Goal: Information Seeking & Learning: Learn about a topic

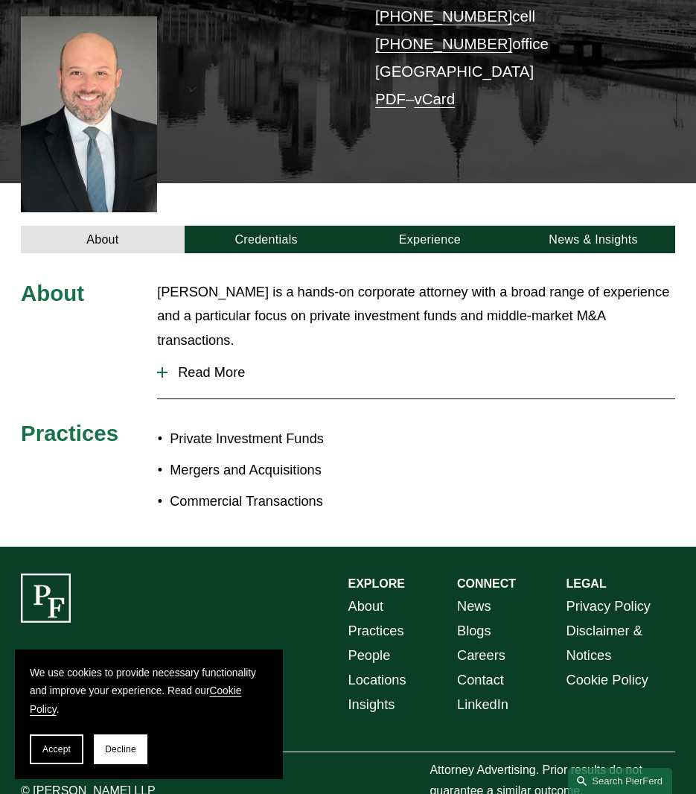
scroll to position [334, 0]
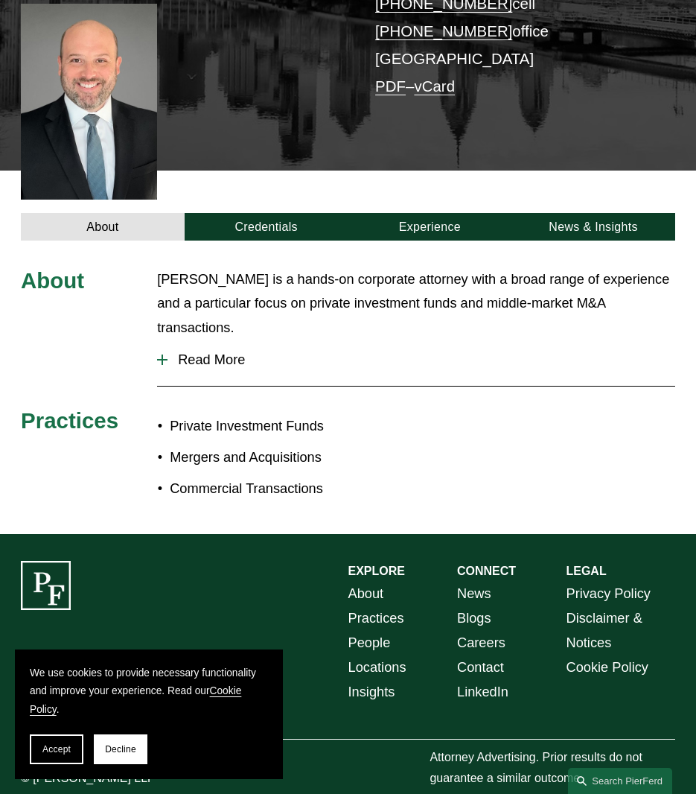
click at [165, 355] on div at bounding box center [162, 360] width 10 height 10
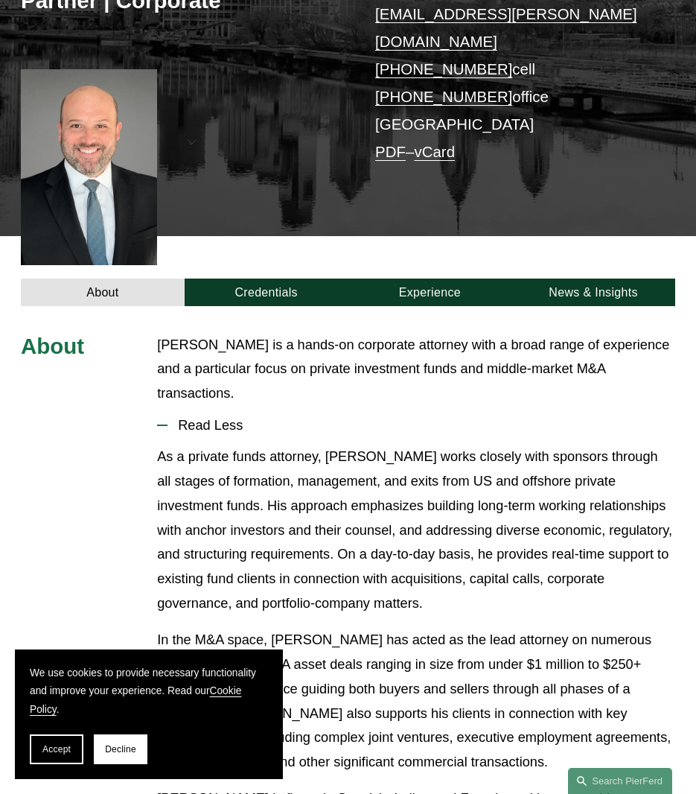
scroll to position [226, 0]
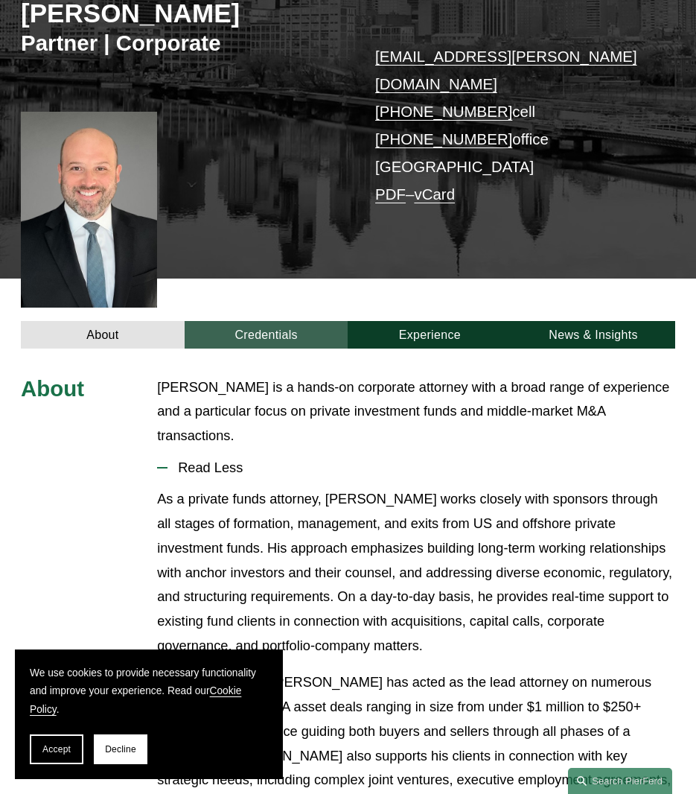
click at [250, 321] on link "Credentials" at bounding box center [267, 335] width 164 height 28
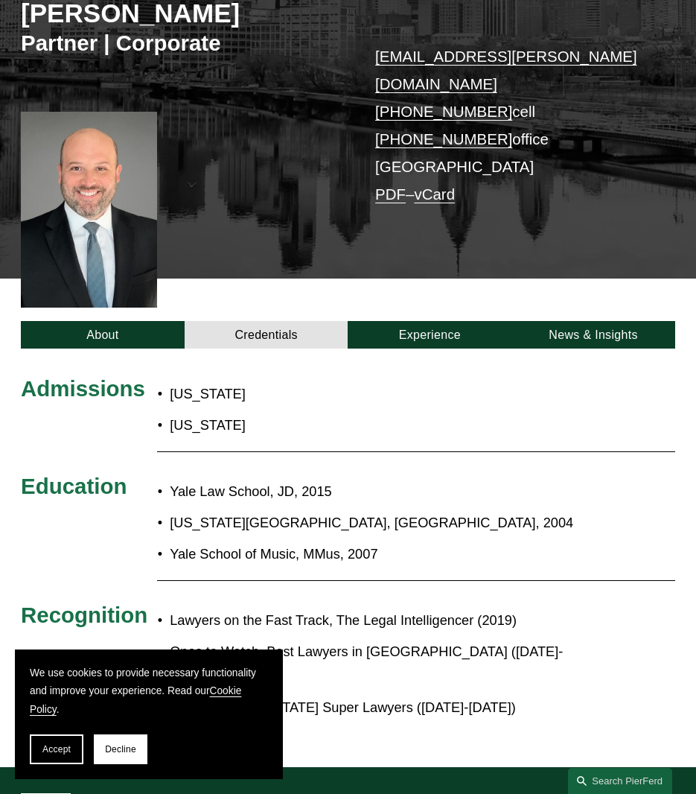
scroll to position [250, 0]
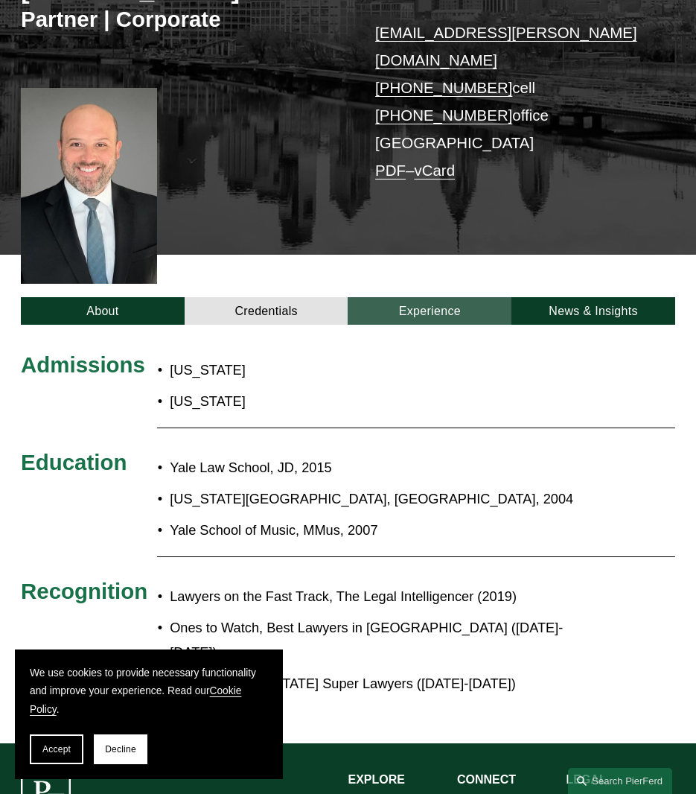
click at [379, 297] on link "Experience" at bounding box center [430, 311] width 164 height 28
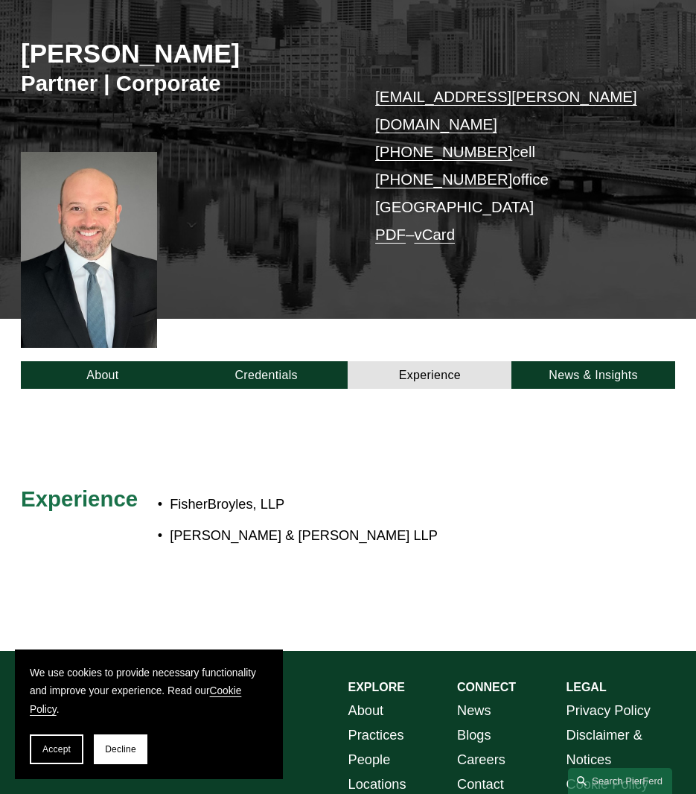
scroll to position [0, 0]
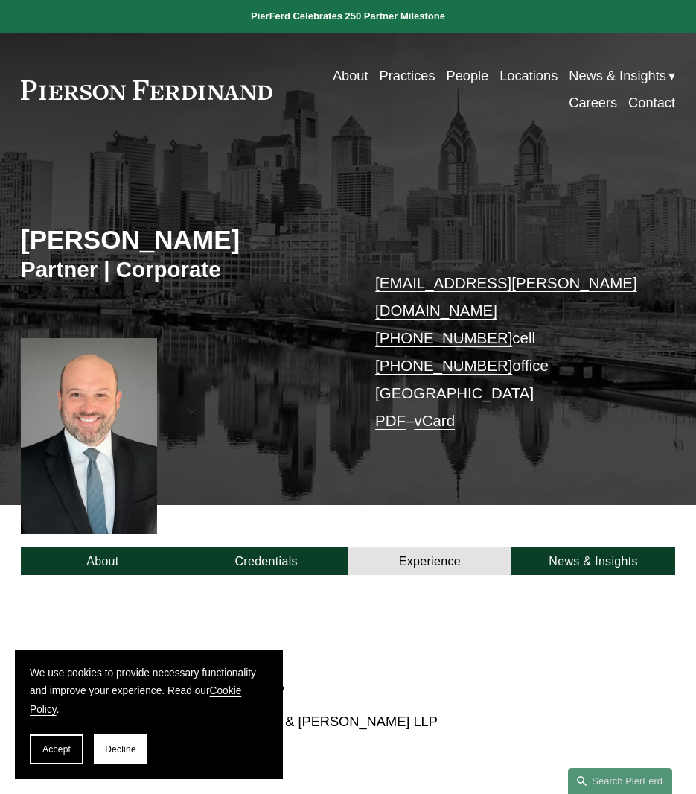
click at [510, 77] on link "Locations" at bounding box center [529, 76] width 58 height 27
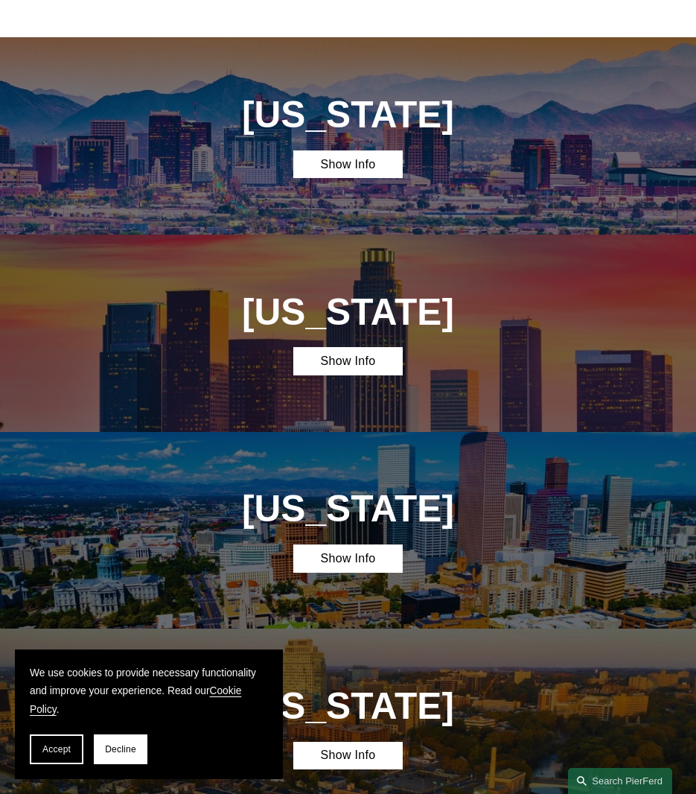
scroll to position [567, 0]
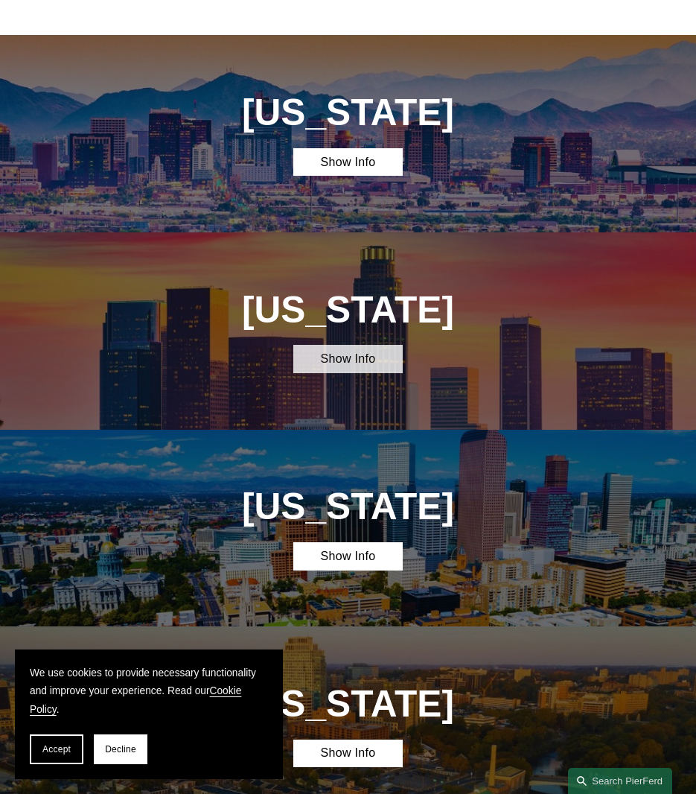
click at [355, 358] on link "Show Info" at bounding box center [347, 359] width 109 height 28
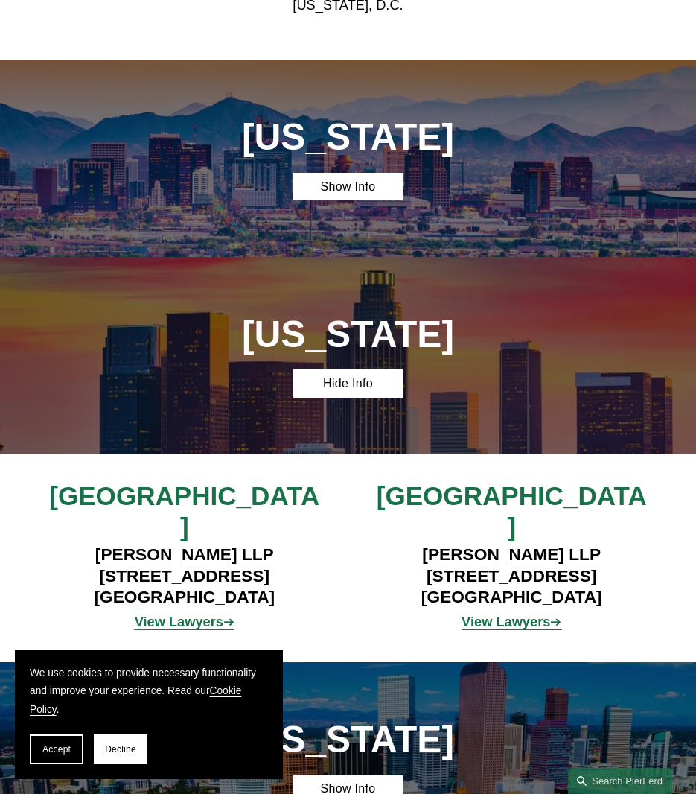
scroll to position [532, 0]
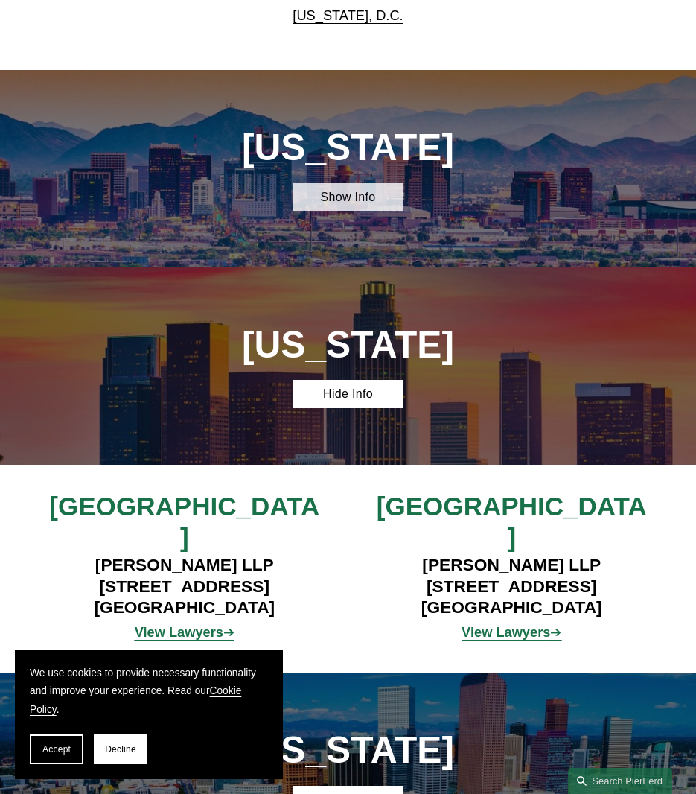
click at [349, 202] on link "Show Info" at bounding box center [347, 197] width 109 height 28
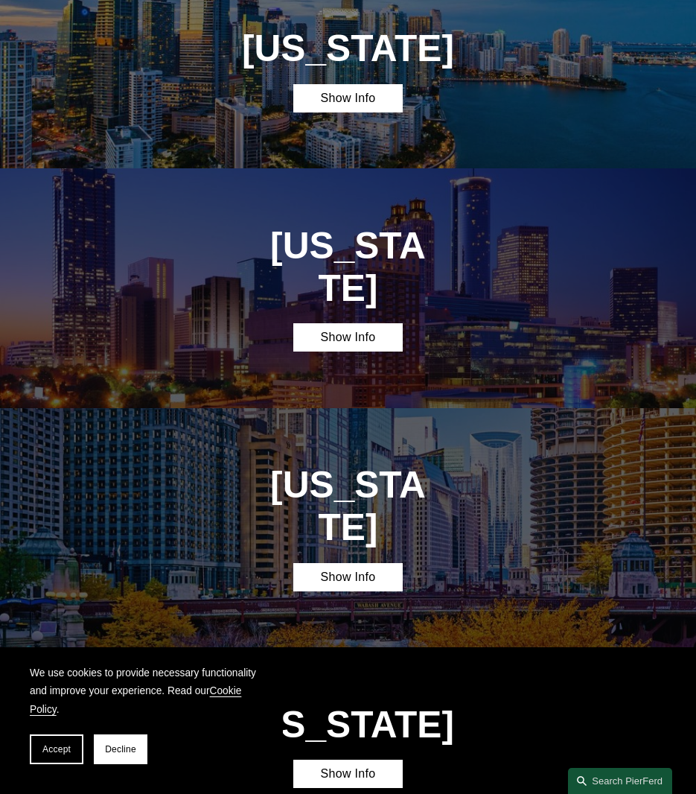
scroll to position [1853, 0]
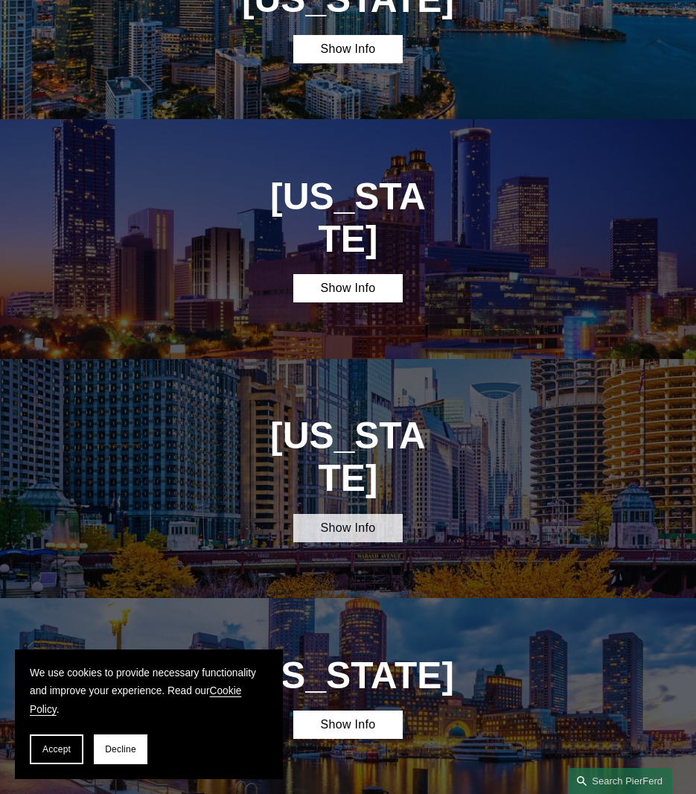
click at [346, 514] on link "Show Info" at bounding box center [347, 528] width 109 height 28
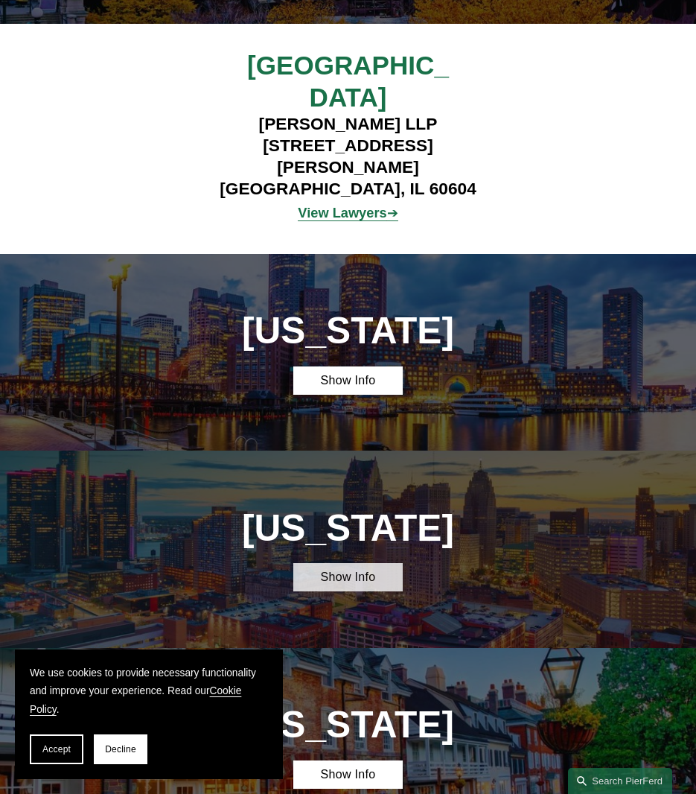
scroll to position [2428, 0]
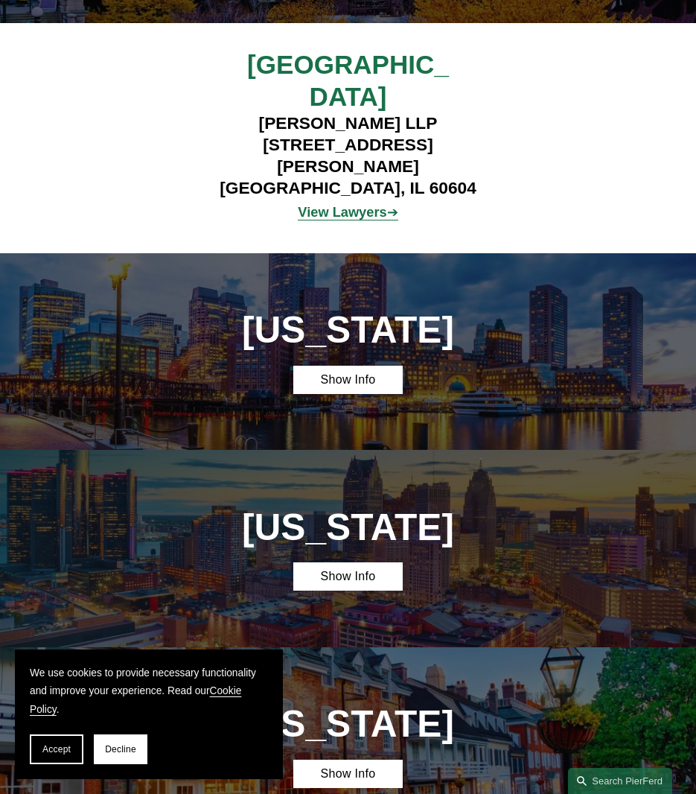
click at [340, 455] on div "Michigan Show Info" at bounding box center [348, 548] width 696 height 197
click at [347, 562] on link "Show Info" at bounding box center [347, 576] width 109 height 28
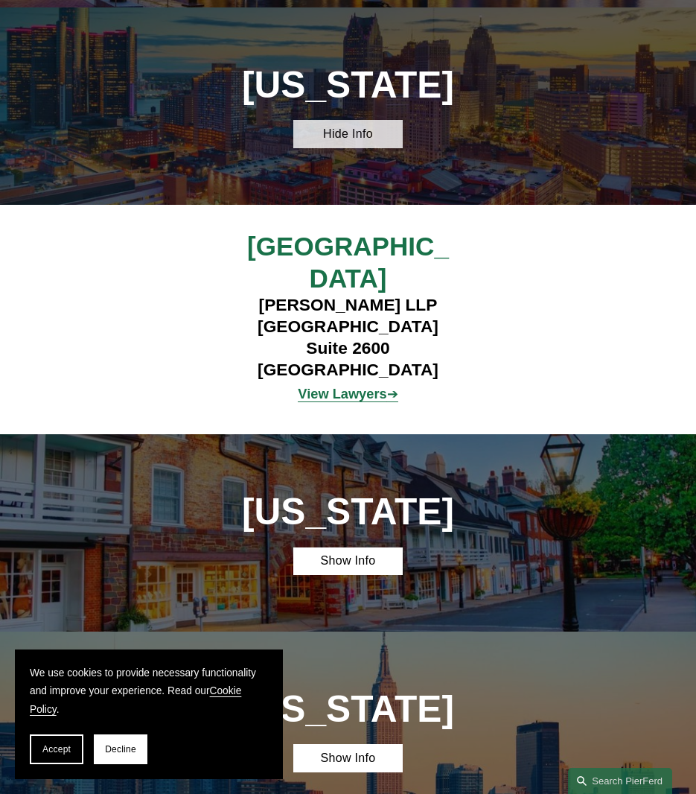
scroll to position [2873, 0]
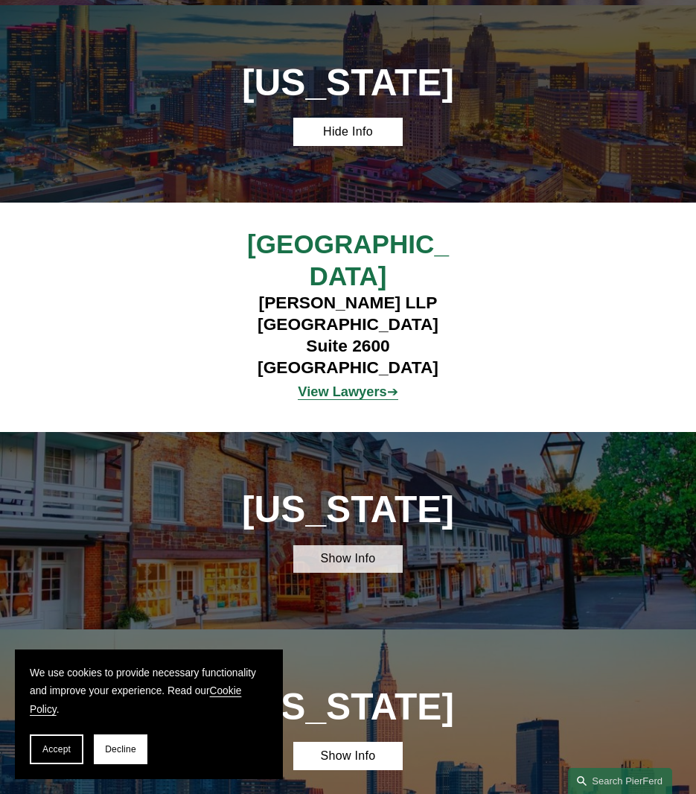
click at [329, 545] on link "Show Info" at bounding box center [347, 559] width 109 height 28
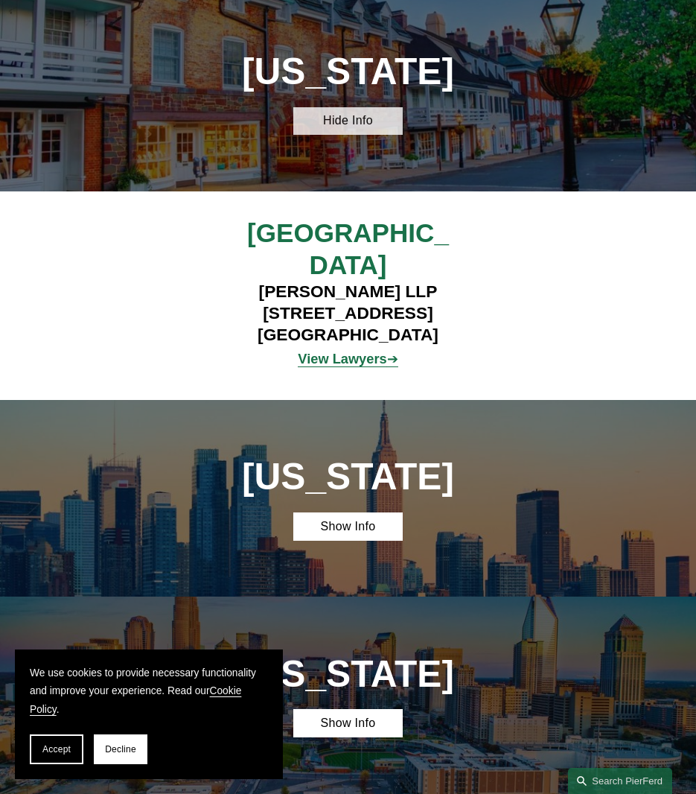
scroll to position [3312, 0]
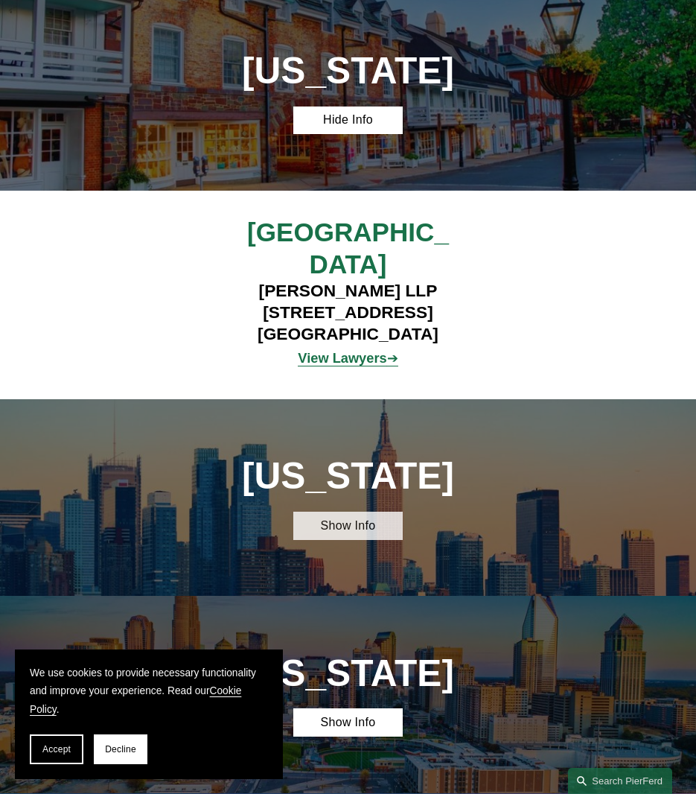
click at [327, 512] on link "Show Info" at bounding box center [347, 526] width 109 height 28
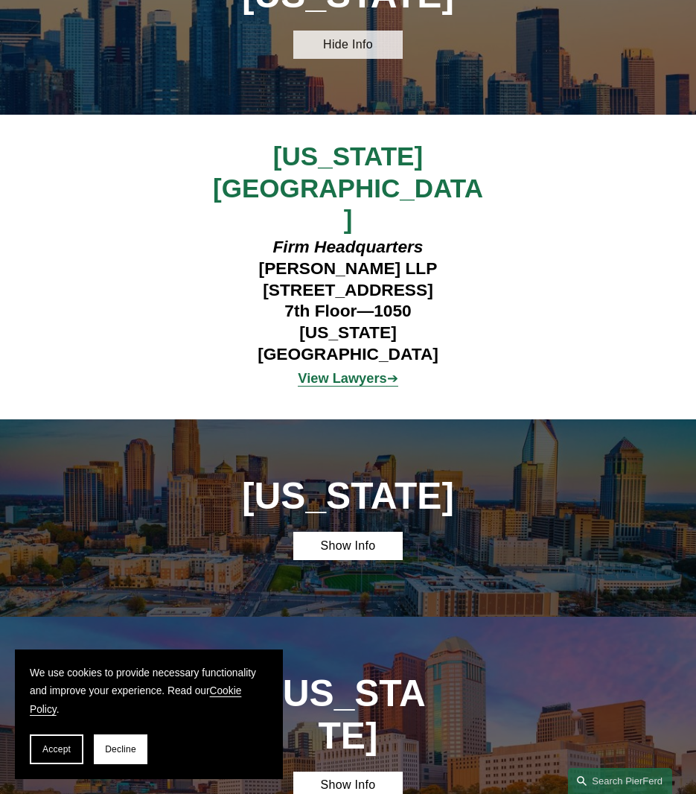
scroll to position [3794, 0]
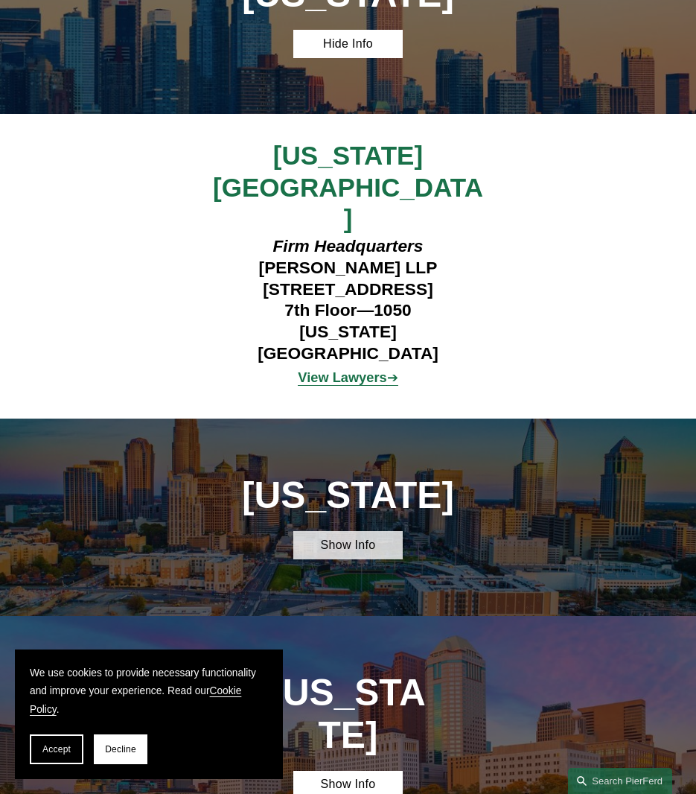
click at [353, 531] on link "Show Info" at bounding box center [347, 545] width 109 height 28
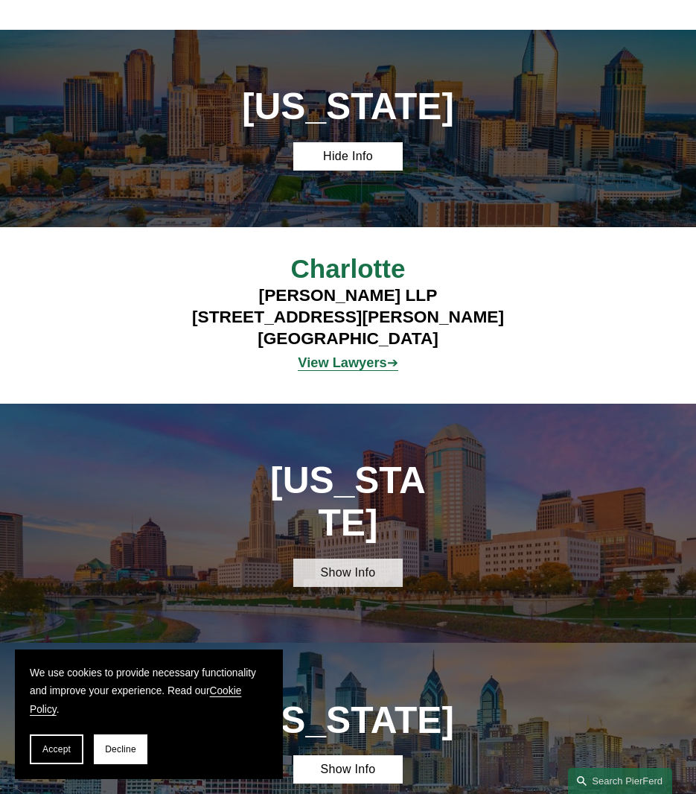
scroll to position [4183, 0]
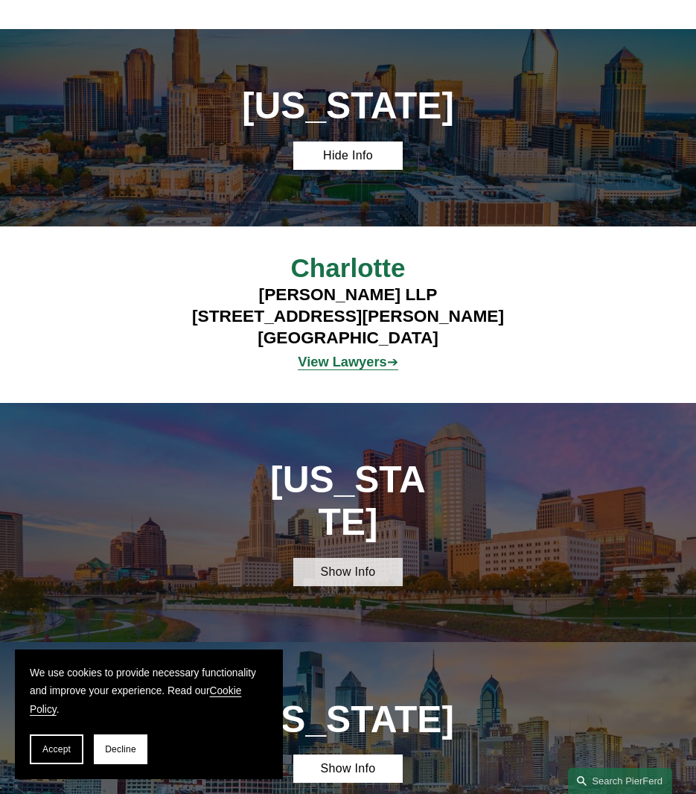
click at [352, 558] on link "Show Info" at bounding box center [347, 572] width 109 height 28
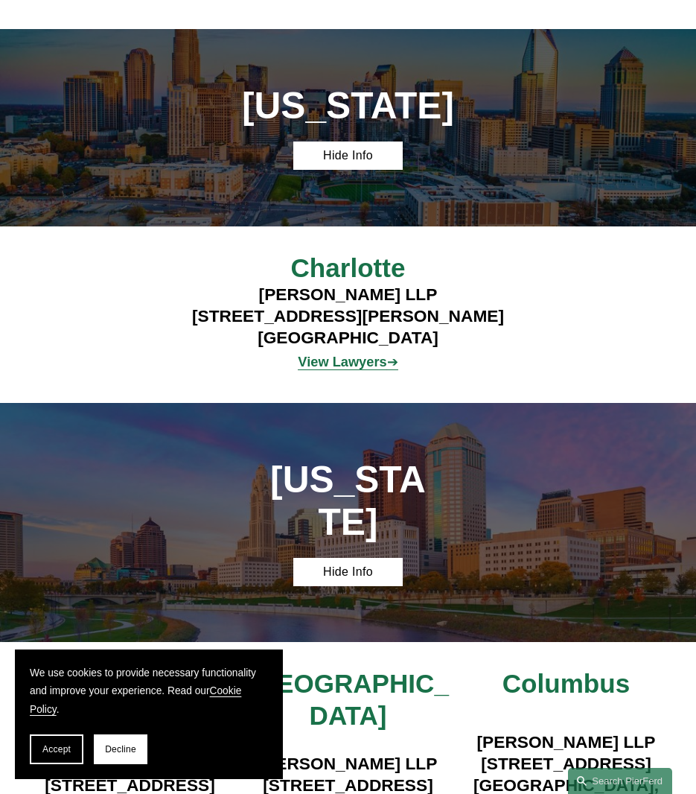
drag, startPoint x: 403, startPoint y: 425, endPoint x: 242, endPoint y: 428, distance: 160.9
click at [242, 753] on h4 "Pierson Ferdinand LLP 1468 West 9th Street, Suite 100 Cleveland, OH 44101" at bounding box center [348, 785] width 218 height 65
copy h4 "1468 West 9th Street"
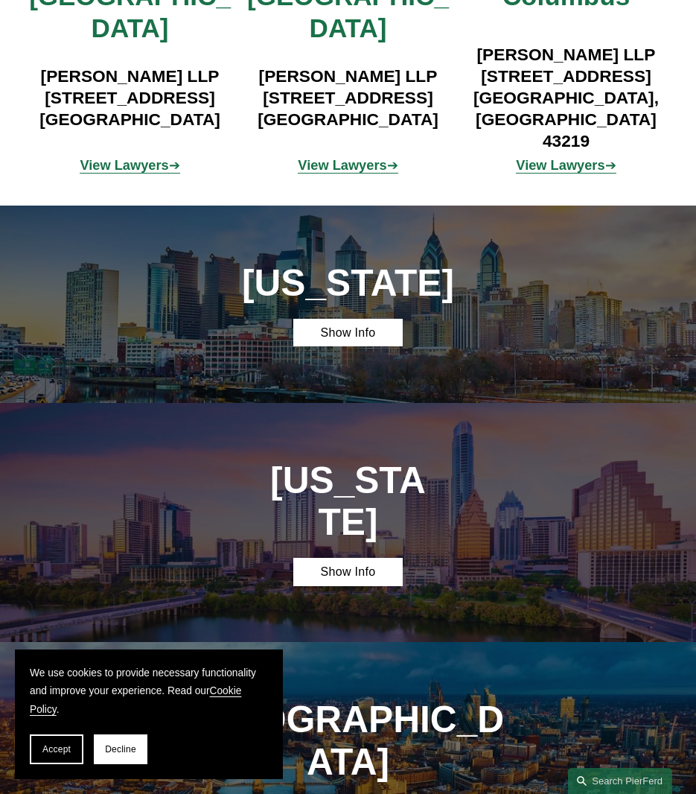
scroll to position [4872, 0]
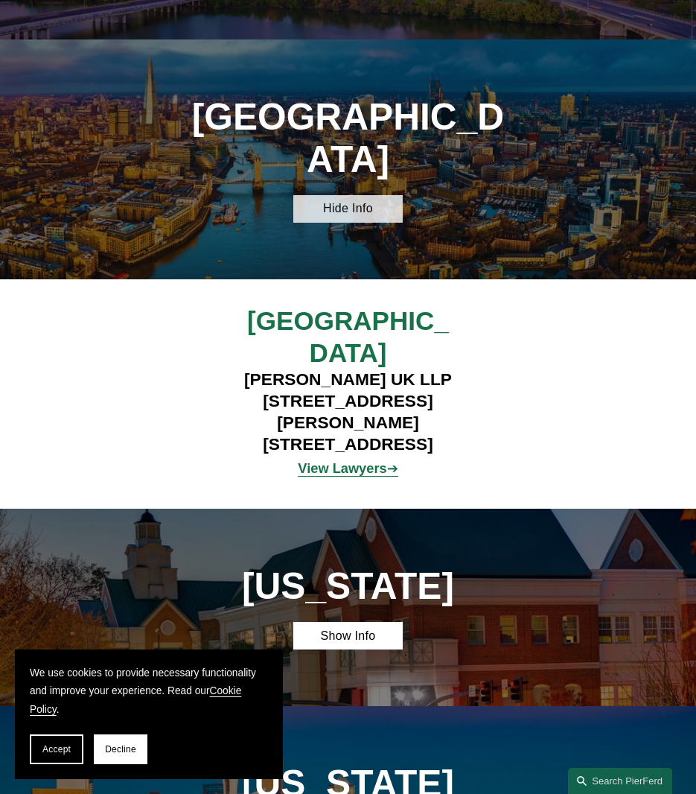
scroll to position [5474, 0]
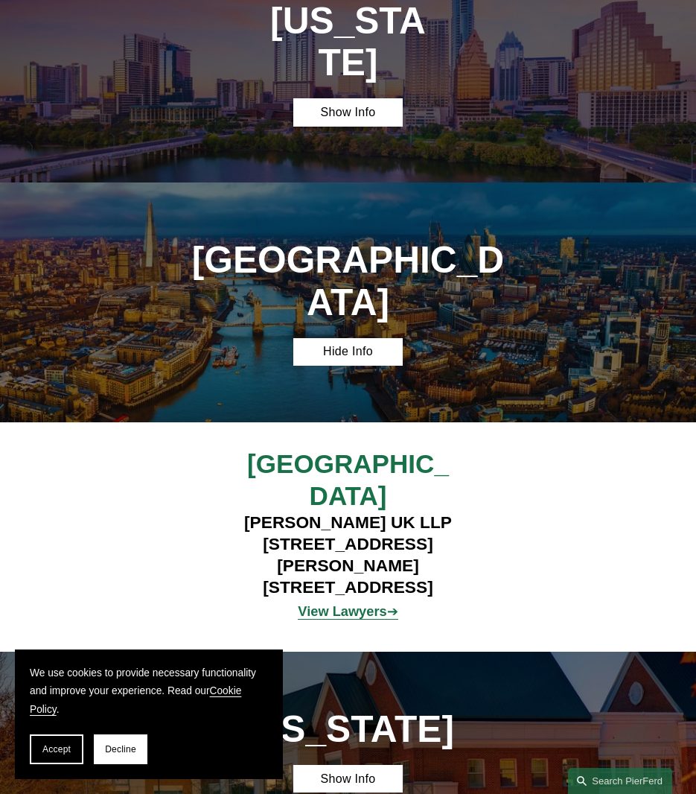
scroll to position [5330, 0]
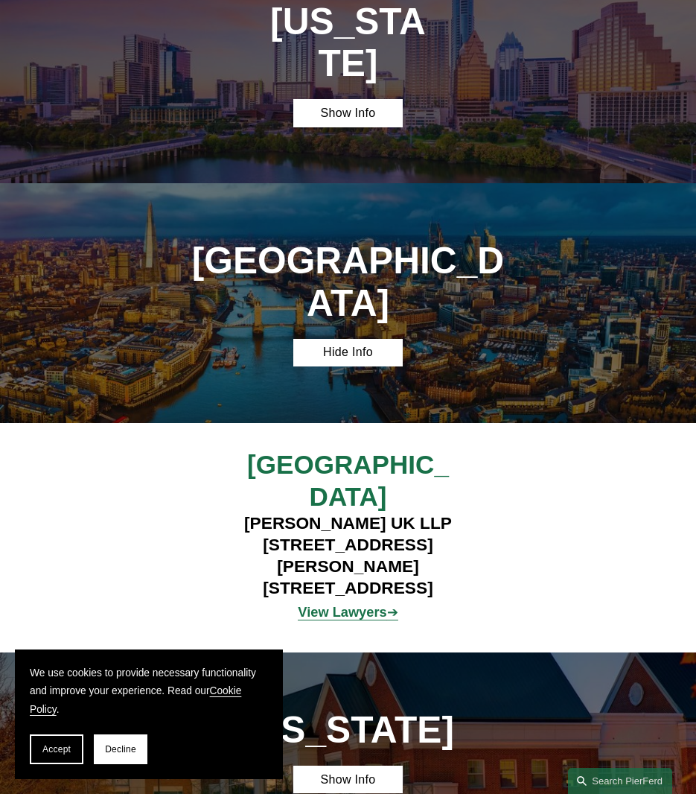
click at [326, 766] on link "Show Info" at bounding box center [347, 780] width 109 height 28
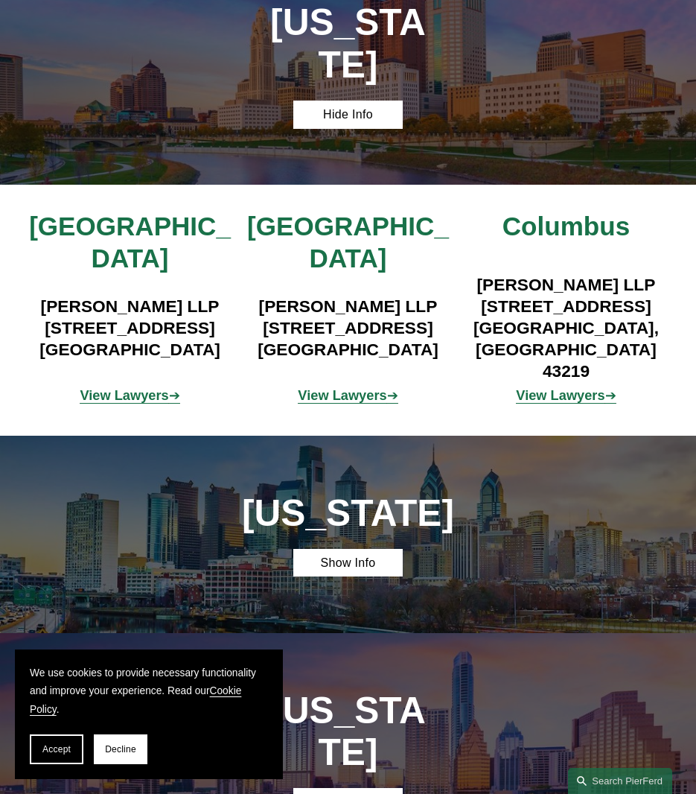
scroll to position [4640, 0]
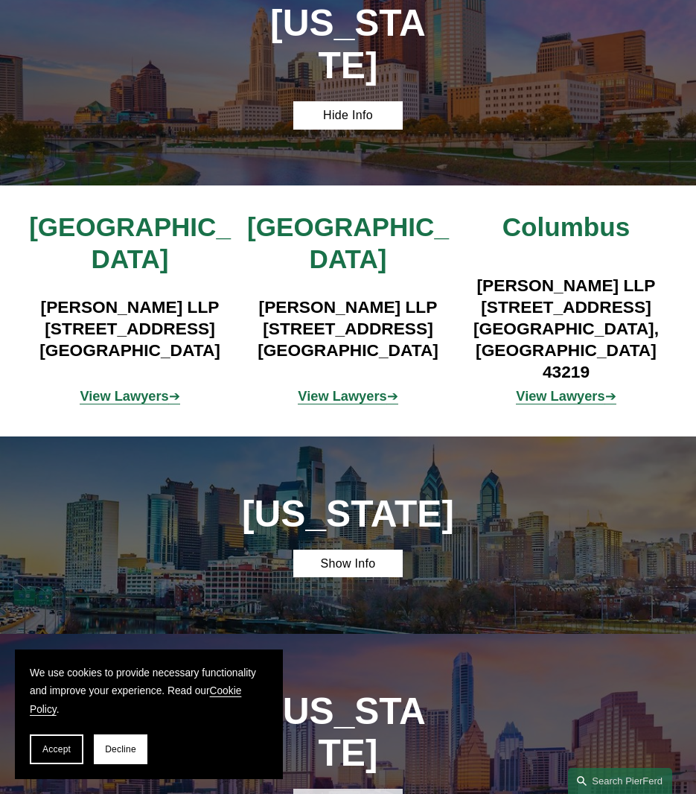
click at [345, 789] on link "Show Info" at bounding box center [347, 803] width 109 height 28
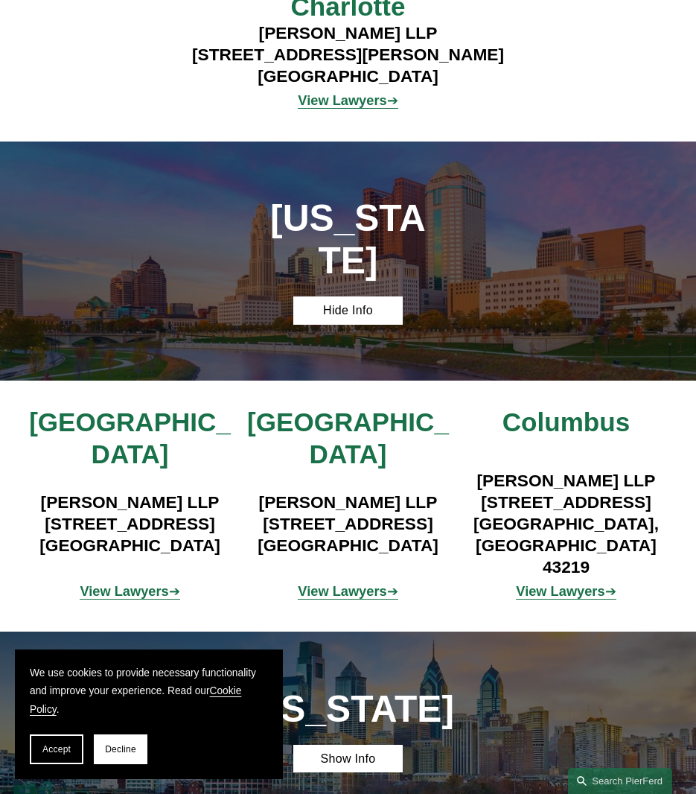
scroll to position [4440, 0]
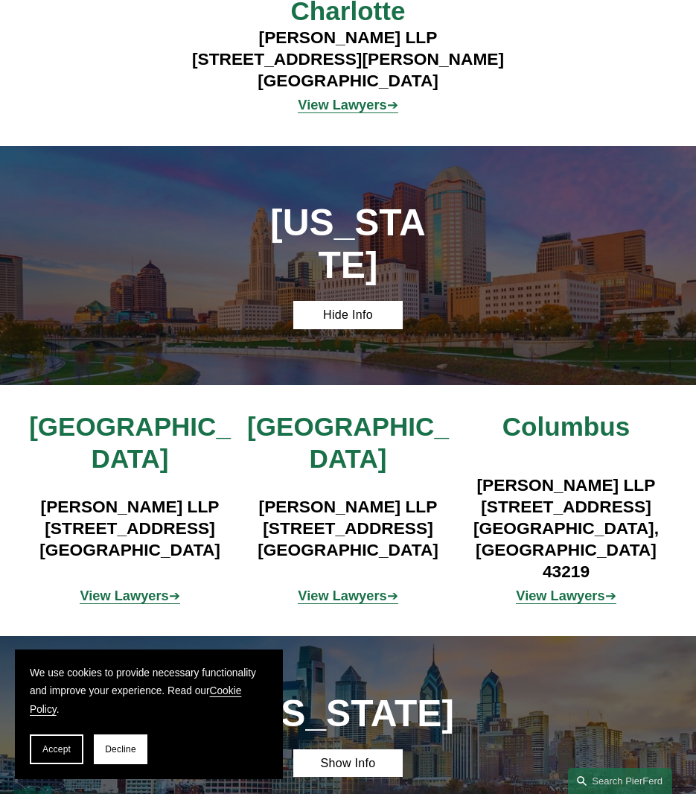
click at [345, 749] on link "Show Info" at bounding box center [347, 763] width 109 height 28
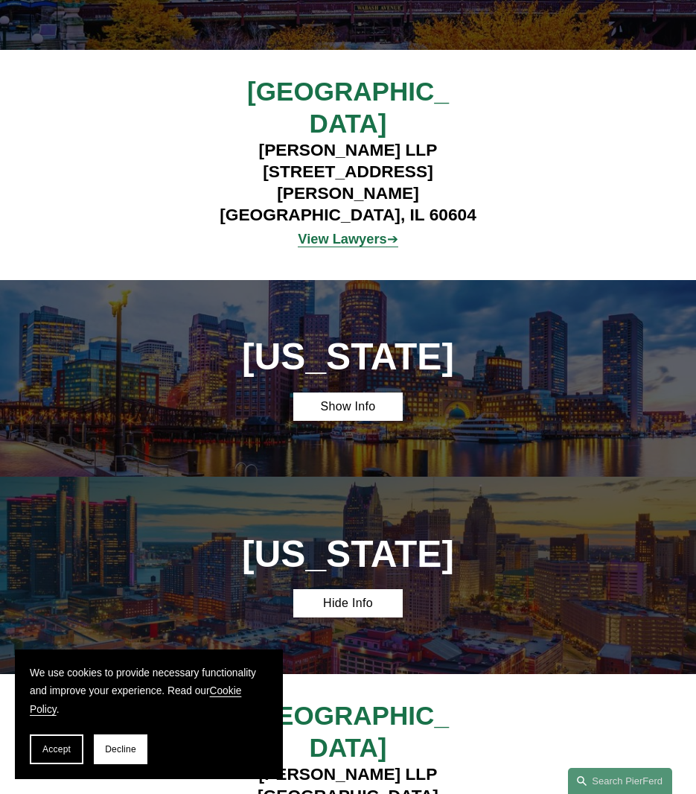
scroll to position [2398, 0]
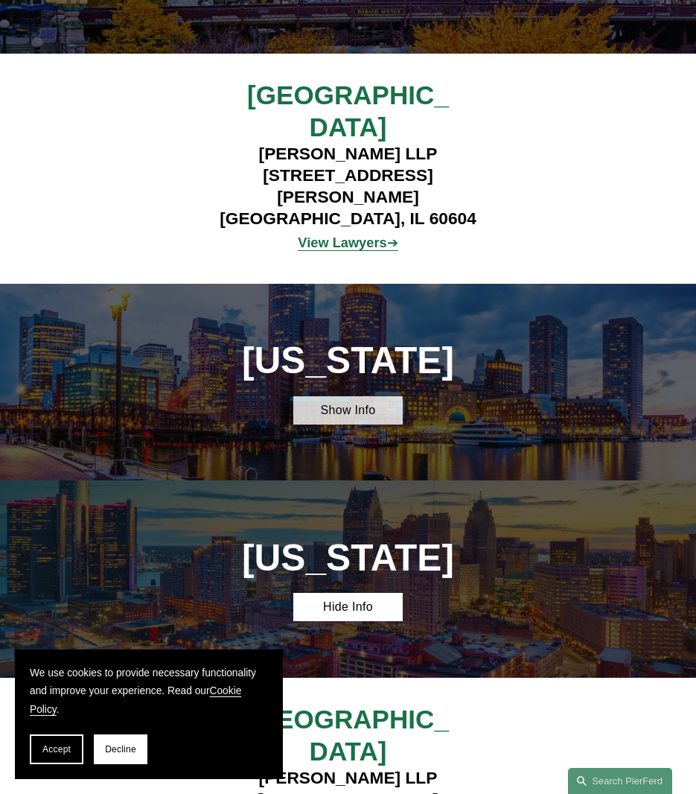
click at [342, 396] on link "Show Info" at bounding box center [347, 410] width 109 height 28
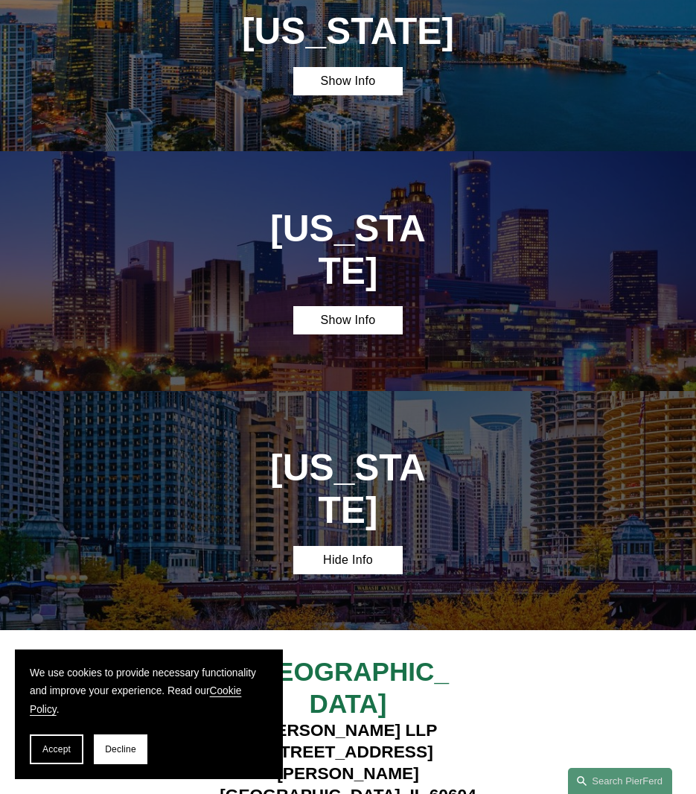
scroll to position [1820, 0]
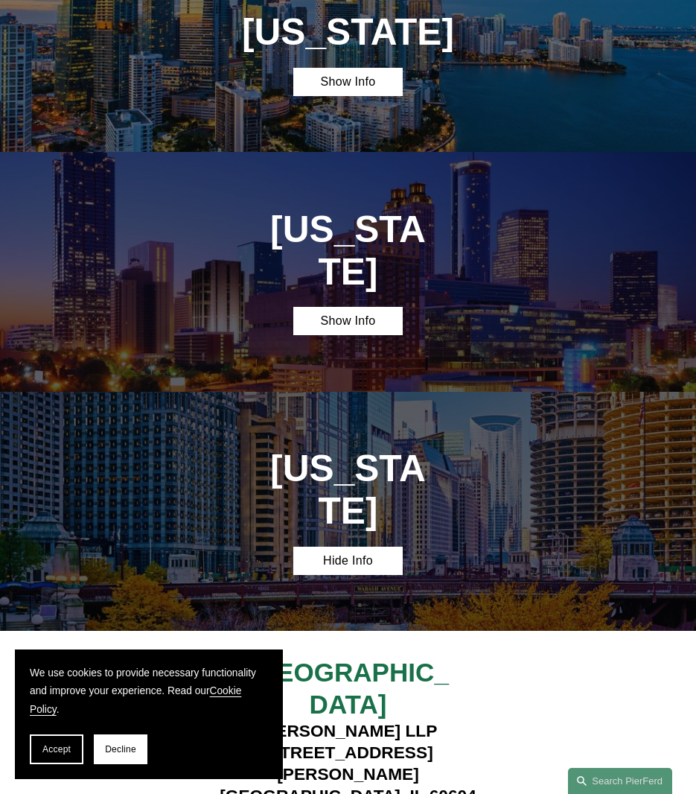
click at [342, 307] on link "Show Info" at bounding box center [347, 321] width 109 height 28
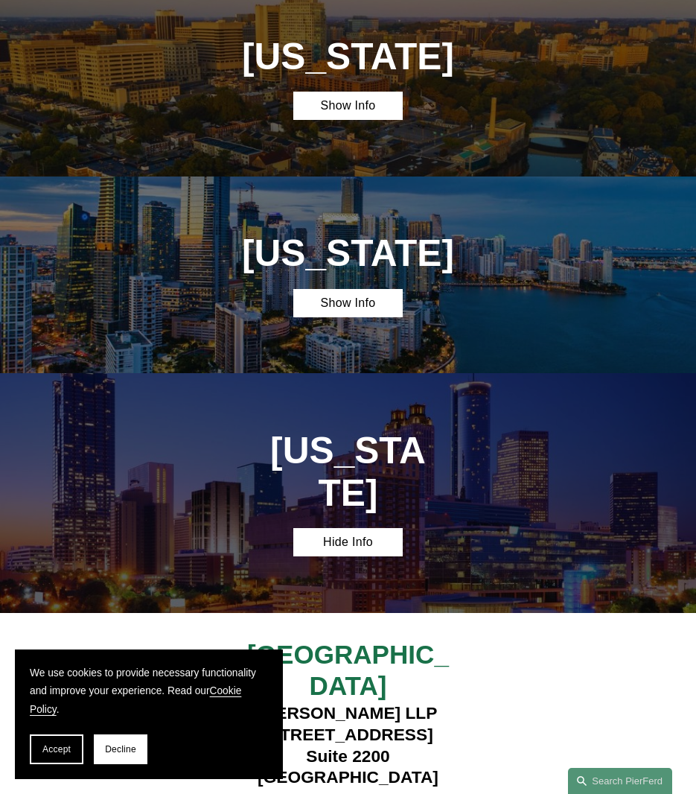
scroll to position [1599, 0]
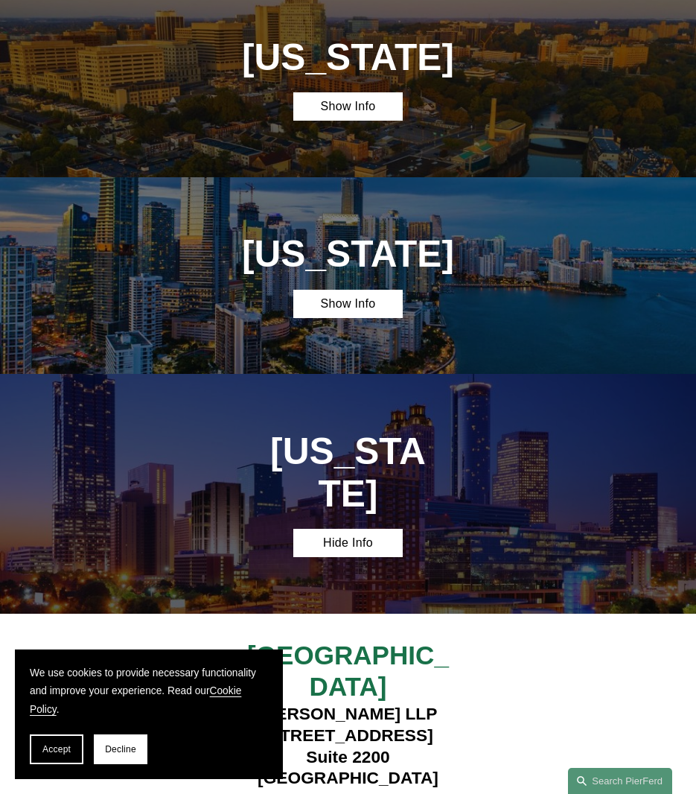
click at [342, 267] on div "Florida Show Info" at bounding box center [348, 275] width 696 height 197
click at [342, 290] on link "Show Info" at bounding box center [347, 304] width 109 height 28
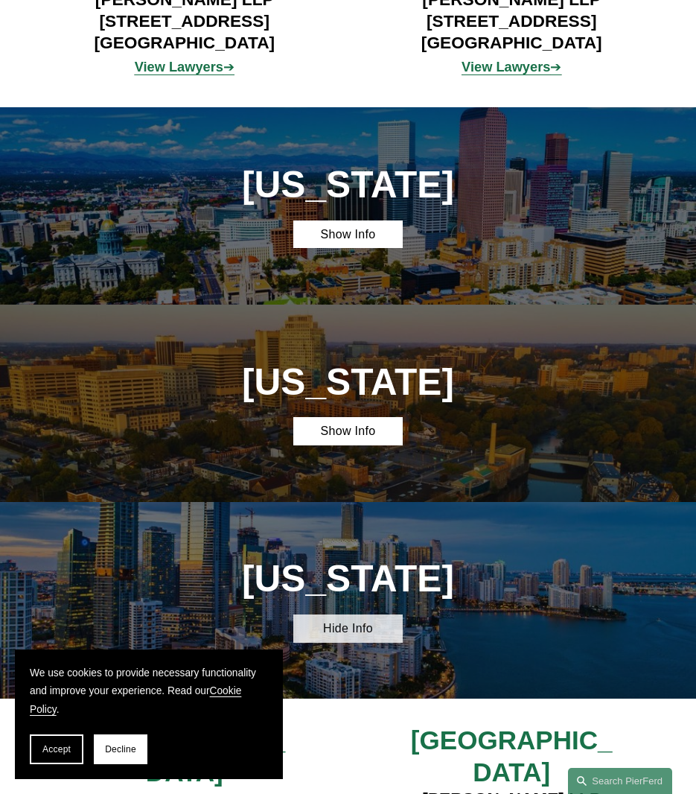
scroll to position [1207, 0]
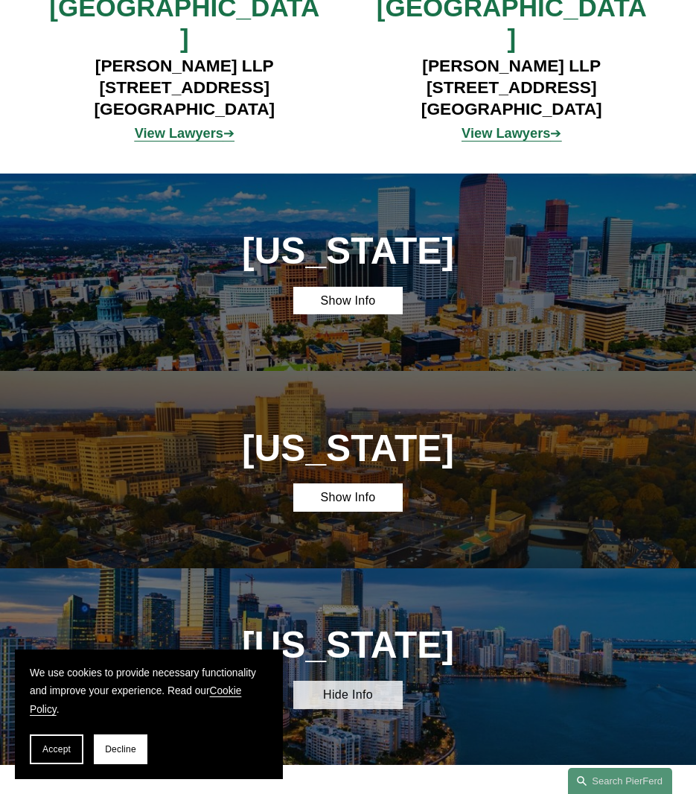
click at [342, 287] on link "Show Info" at bounding box center [347, 301] width 109 height 28
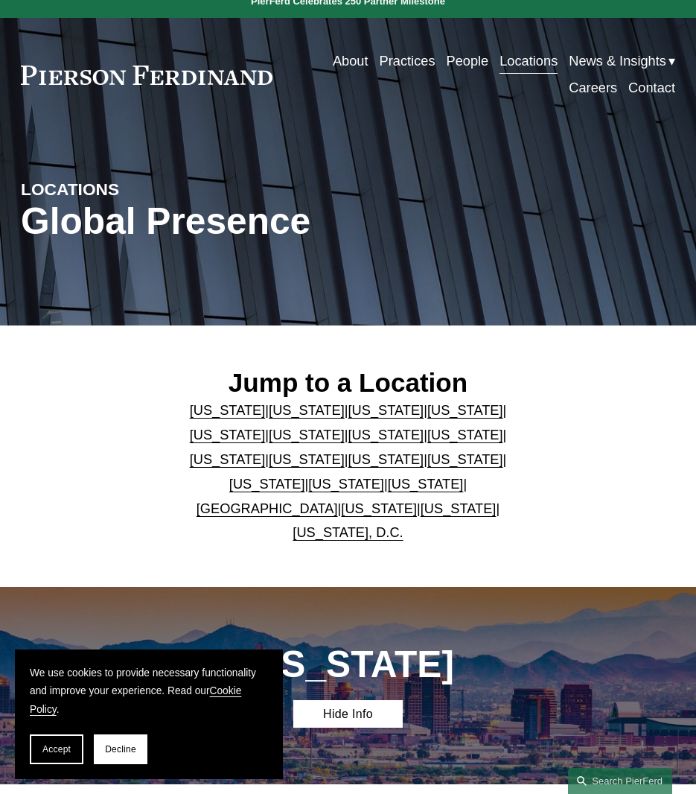
scroll to position [0, 0]
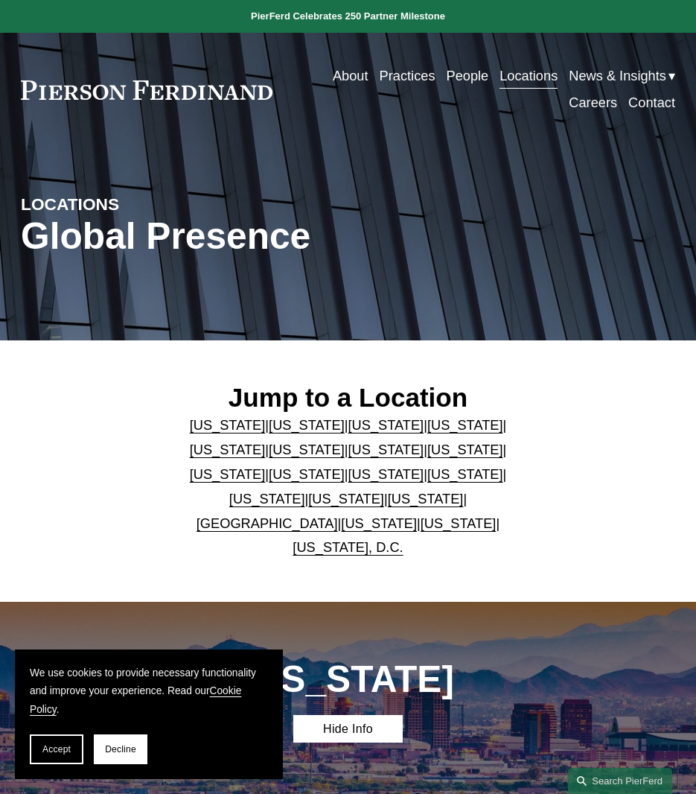
click at [457, 75] on link "People" at bounding box center [467, 76] width 42 height 27
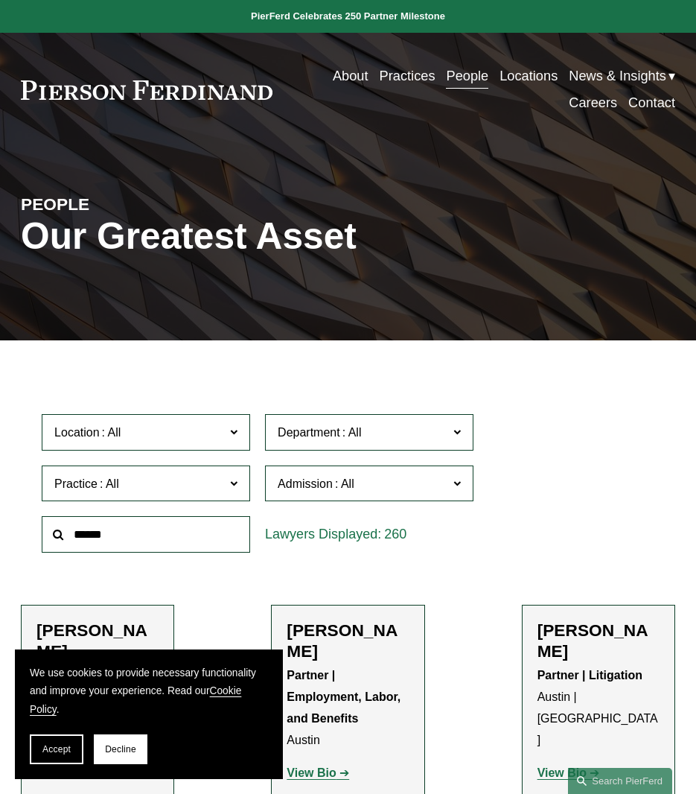
click at [193, 429] on span "Location" at bounding box center [139, 432] width 171 height 20
click at [0, 0] on link "Cleveland" at bounding box center [0, 0] width 0 height 0
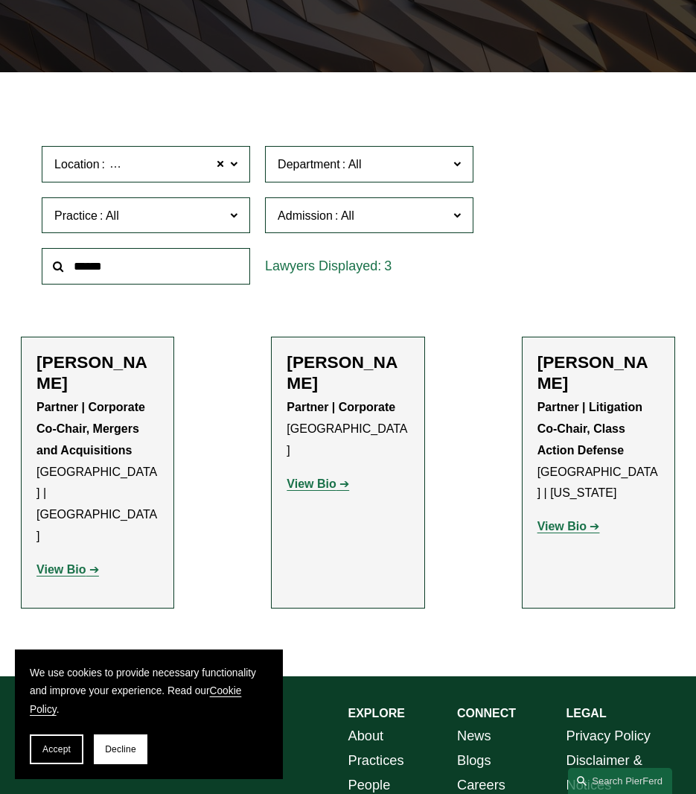
scroll to position [267, 0]
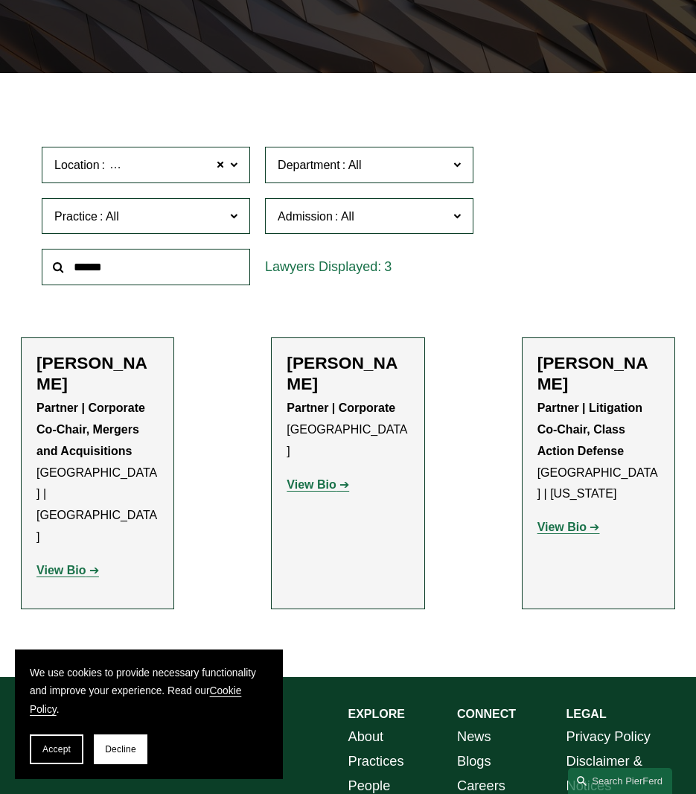
click at [314, 478] on strong "View Bio" at bounding box center [311, 484] width 49 height 13
click at [85, 564] on strong "View Bio" at bounding box center [60, 570] width 49 height 13
click at [623, 365] on h2 "Dan Messeloff" at bounding box center [599, 373] width 122 height 41
click at [577, 521] on strong "View Bio" at bounding box center [562, 527] width 49 height 13
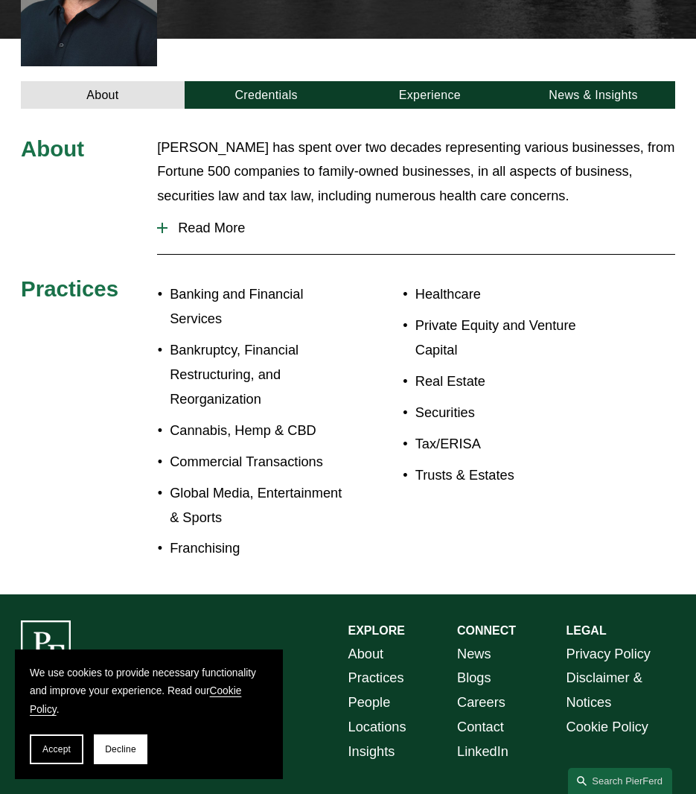
scroll to position [455, 0]
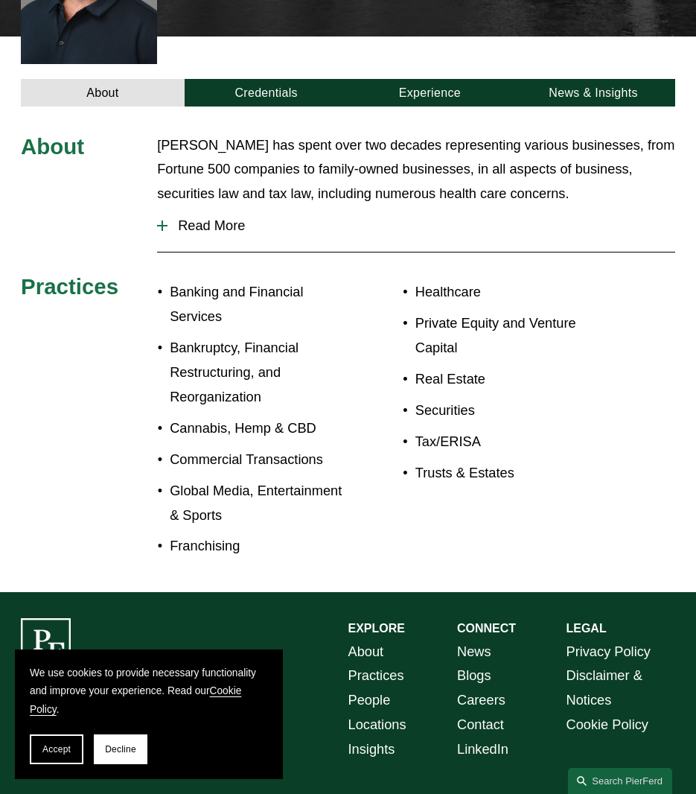
click at [197, 218] on span "Read More" at bounding box center [422, 226] width 508 height 16
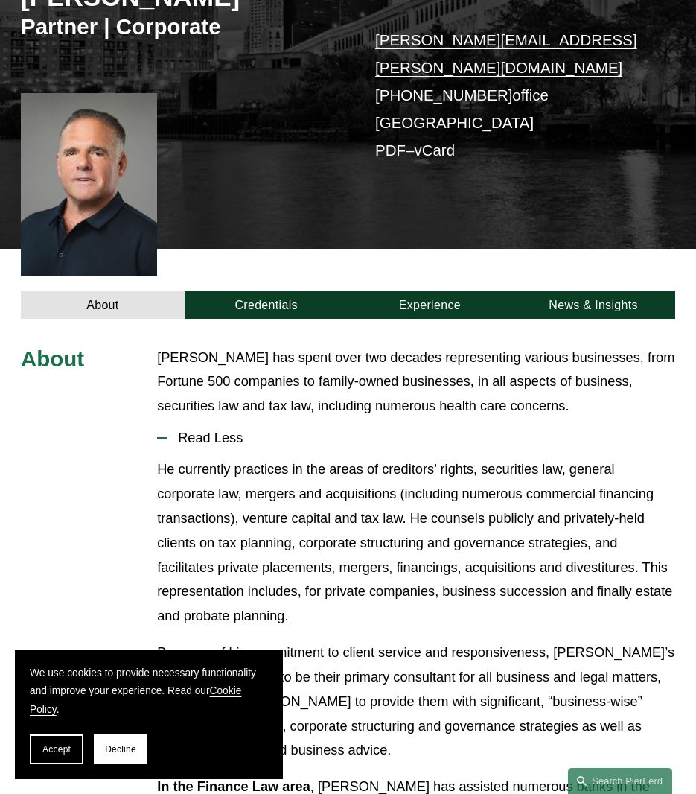
scroll to position [233, 0]
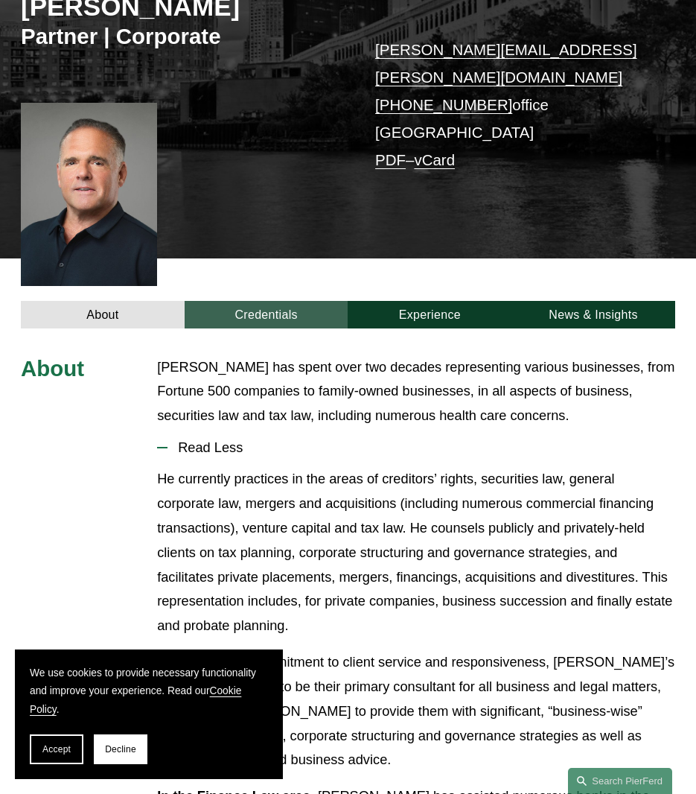
click at [263, 301] on link "Credentials" at bounding box center [267, 315] width 164 height 28
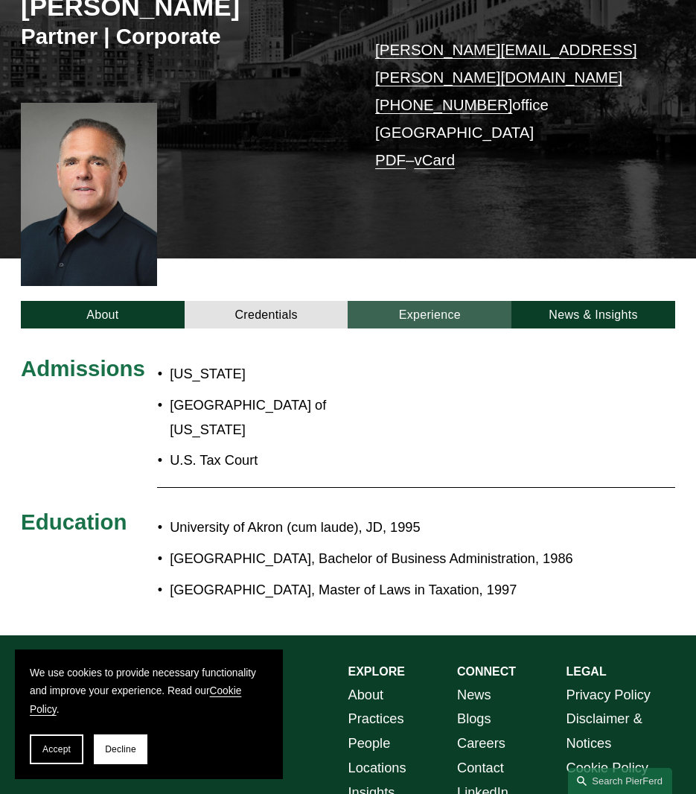
click at [378, 301] on link "Experience" at bounding box center [430, 315] width 164 height 28
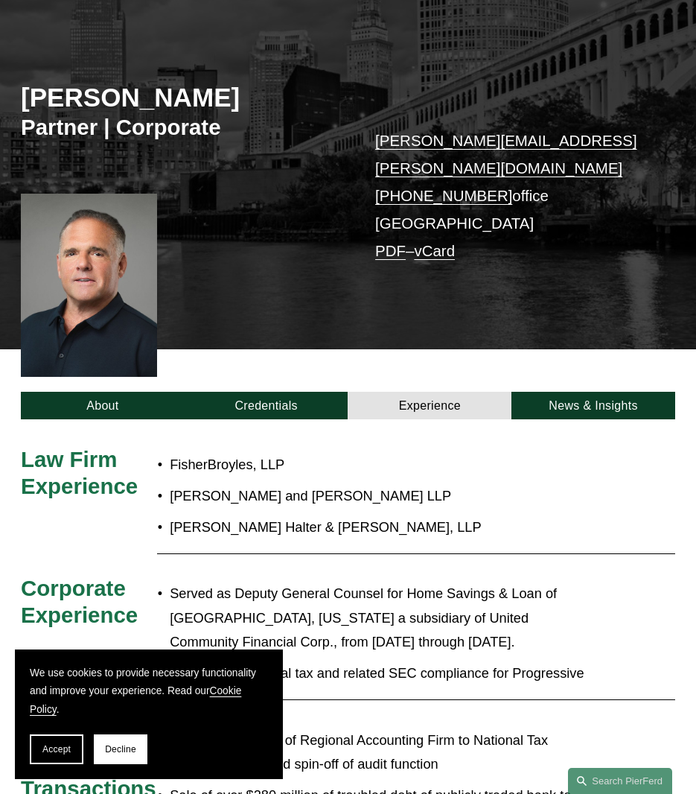
scroll to position [139, 0]
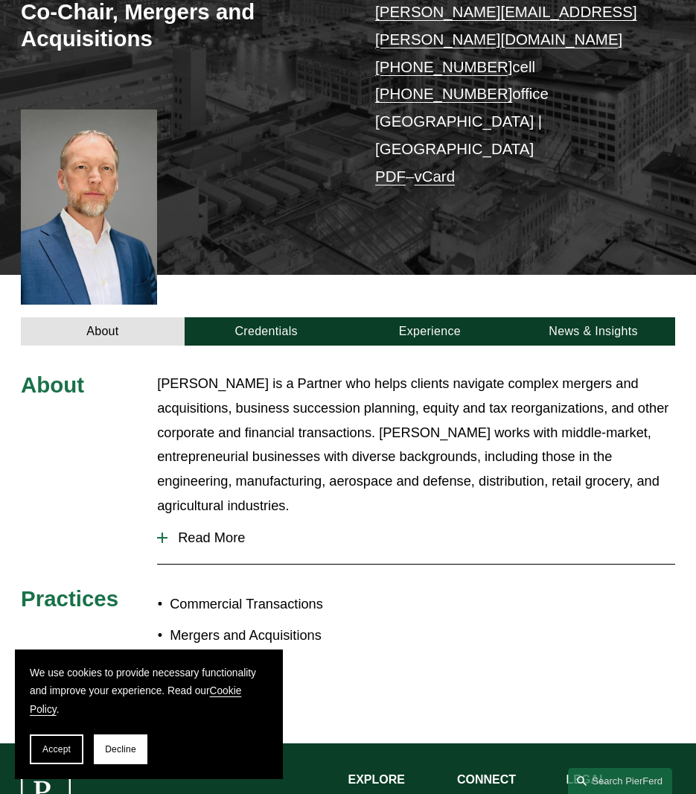
scroll to position [284, 0]
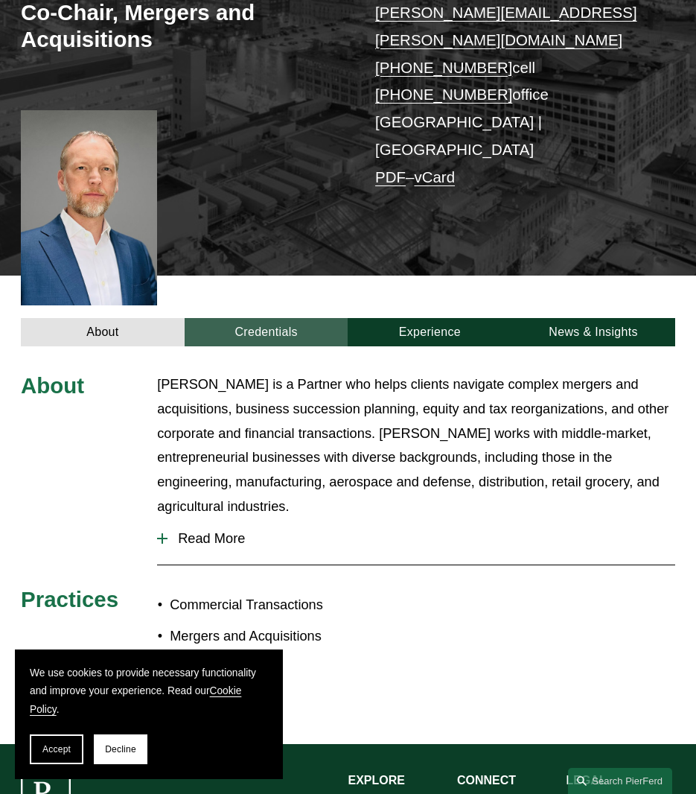
click at [282, 318] on link "Credentials" at bounding box center [267, 332] width 164 height 28
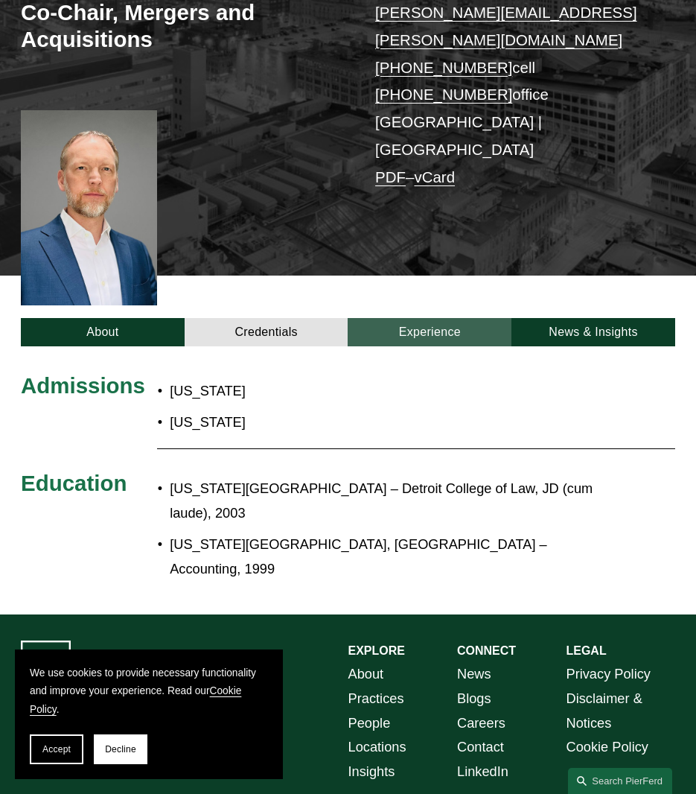
click at [392, 318] on link "Experience" at bounding box center [430, 332] width 164 height 28
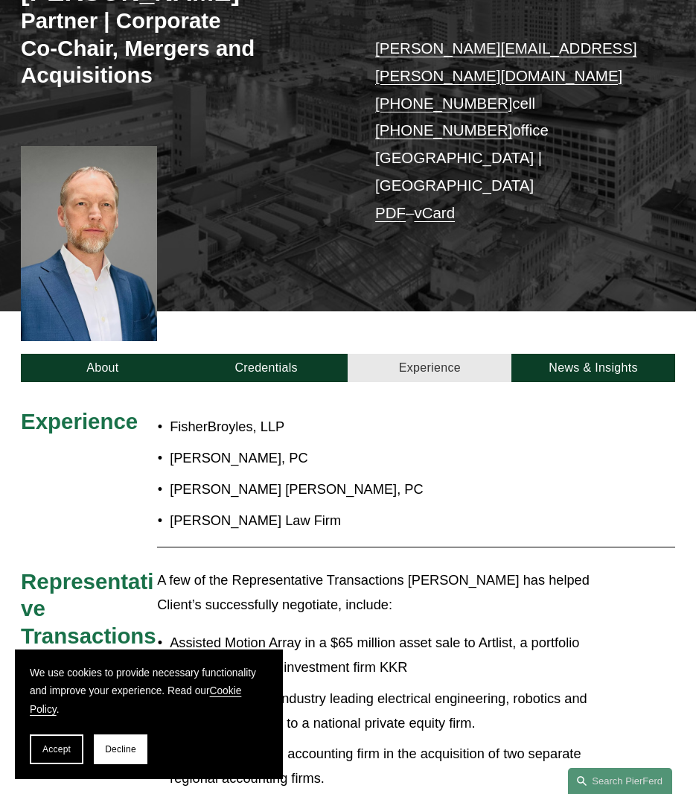
scroll to position [247, 0]
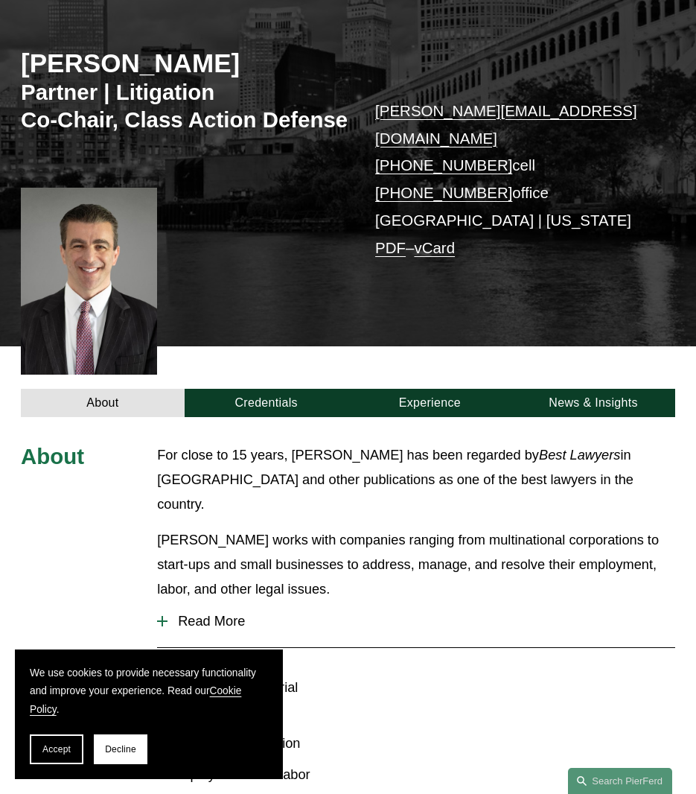
scroll to position [177, 0]
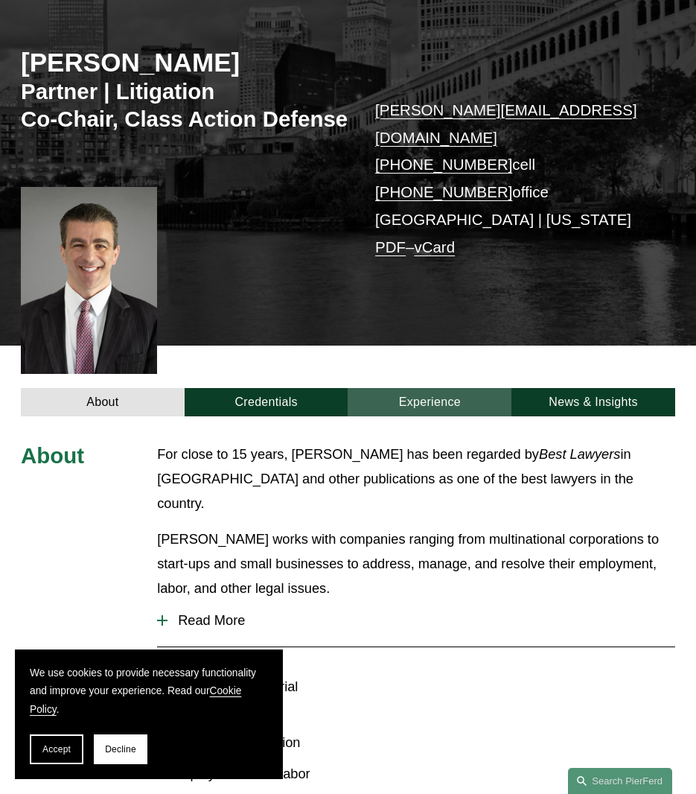
click at [430, 388] on link "Experience" at bounding box center [430, 402] width 164 height 28
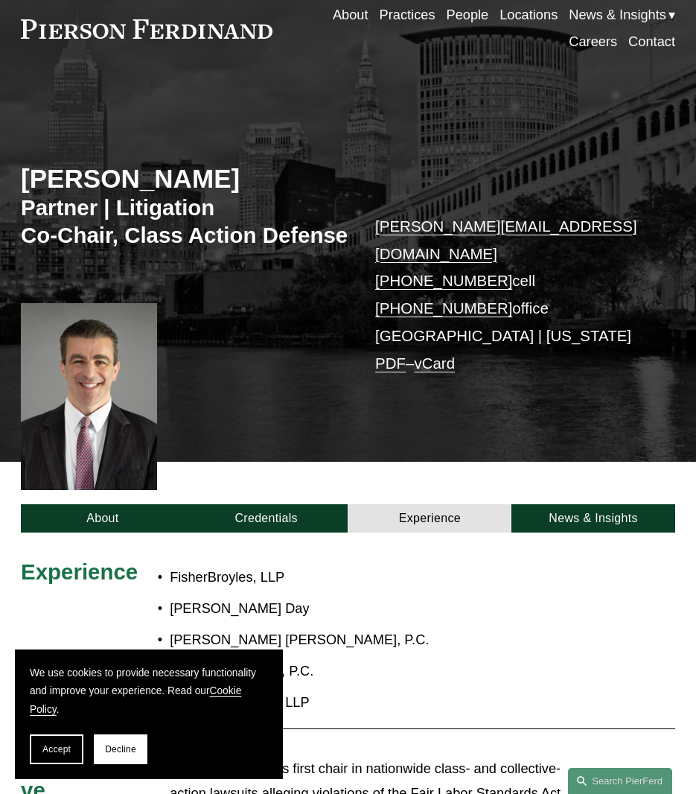
scroll to position [56, 0]
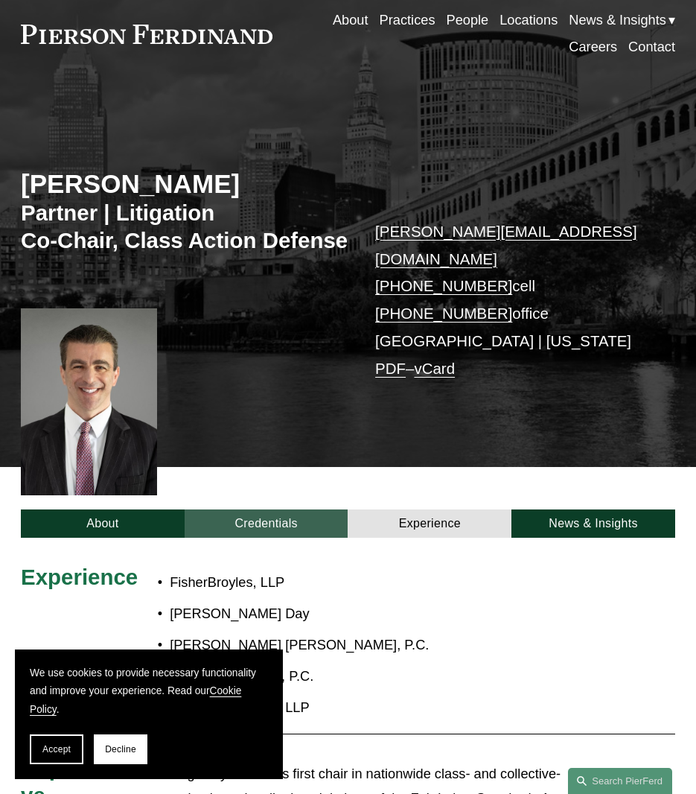
click at [270, 509] on link "Credentials" at bounding box center [267, 523] width 164 height 28
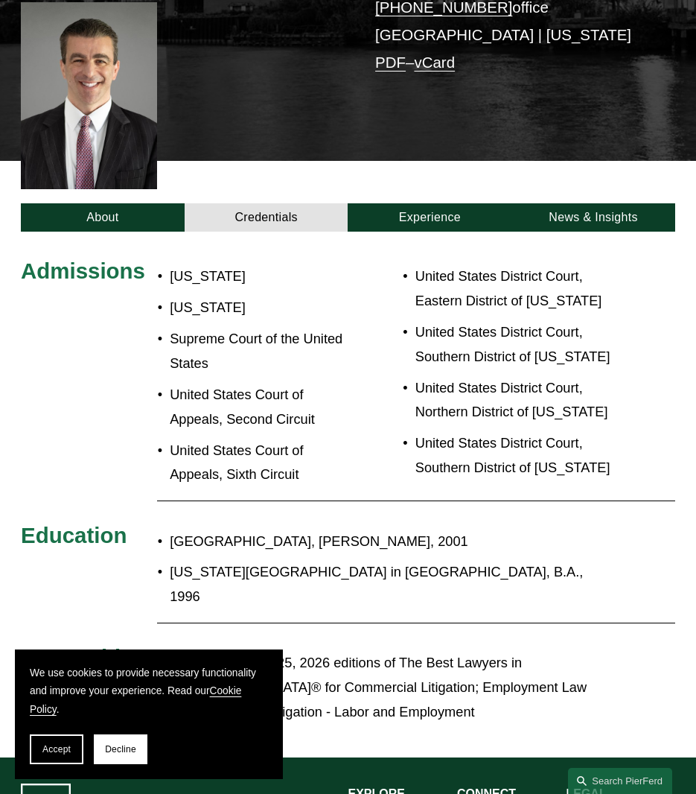
scroll to position [418, 0]
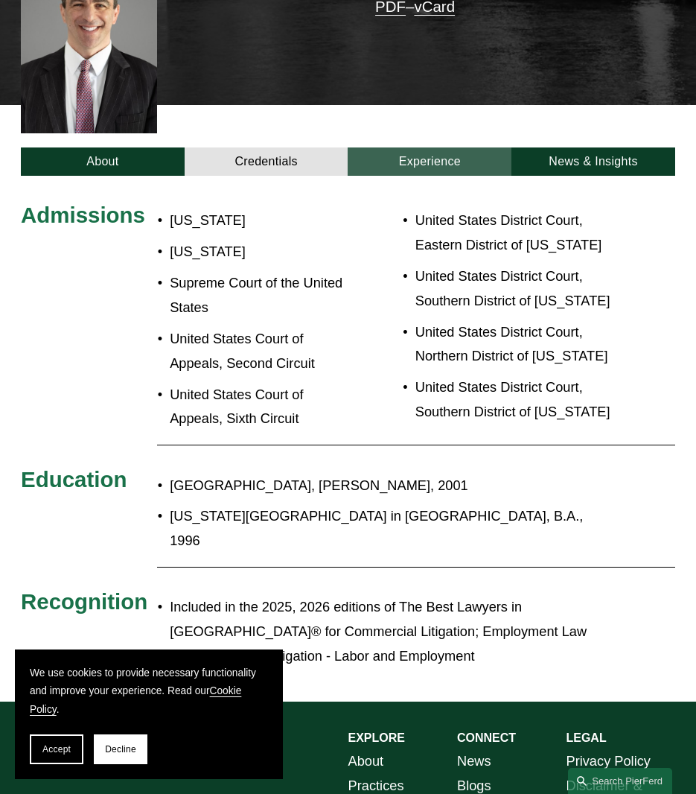
click at [421, 147] on link "Experience" at bounding box center [430, 161] width 164 height 28
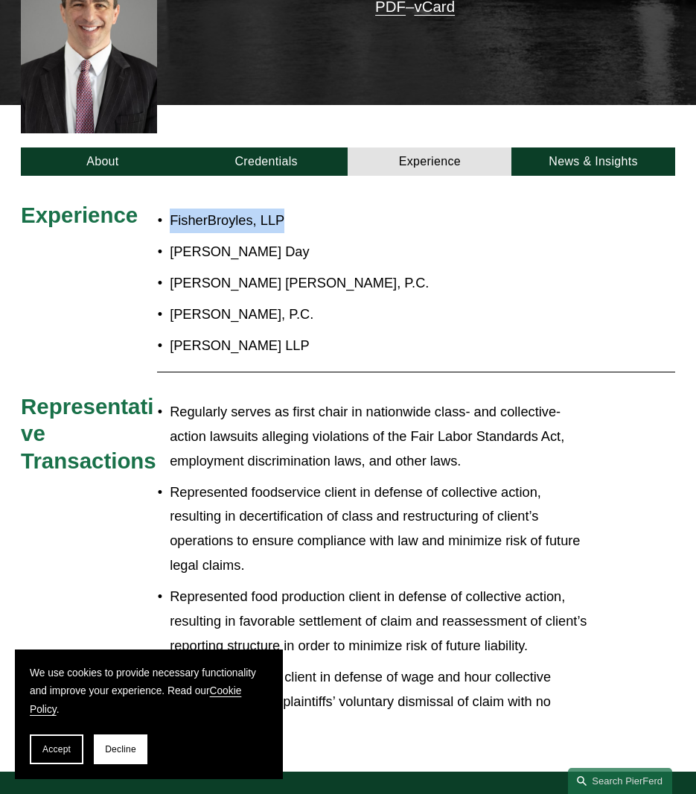
drag, startPoint x: 292, startPoint y: 209, endPoint x: 169, endPoint y: 200, distance: 123.2
click at [170, 209] on p "FisherBroyles, LLP" at bounding box center [382, 221] width 424 height 25
copy p "FisherBroyles, LLP"
